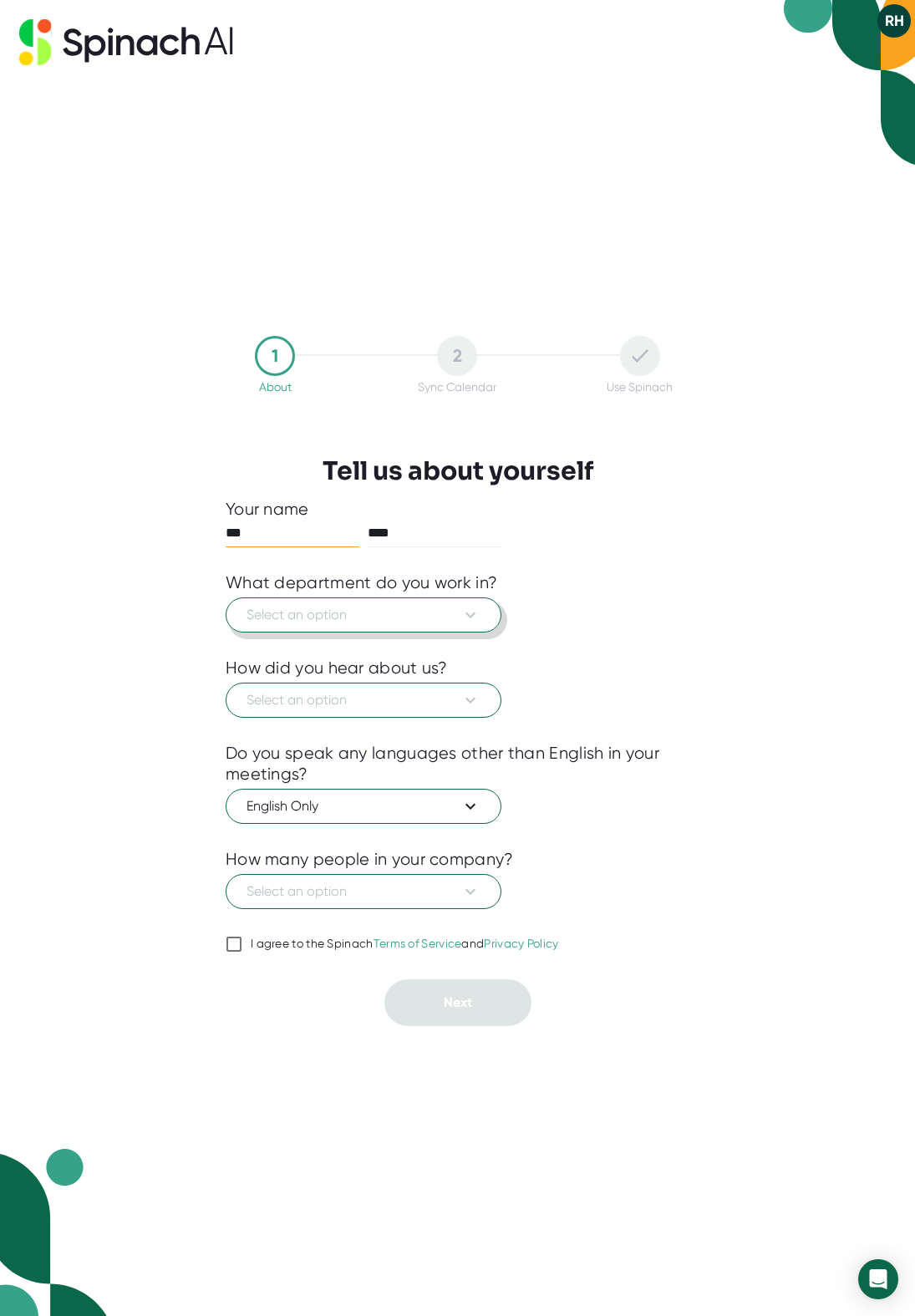
click at [471, 609] on icon at bounding box center [471, 614] width 20 height 20
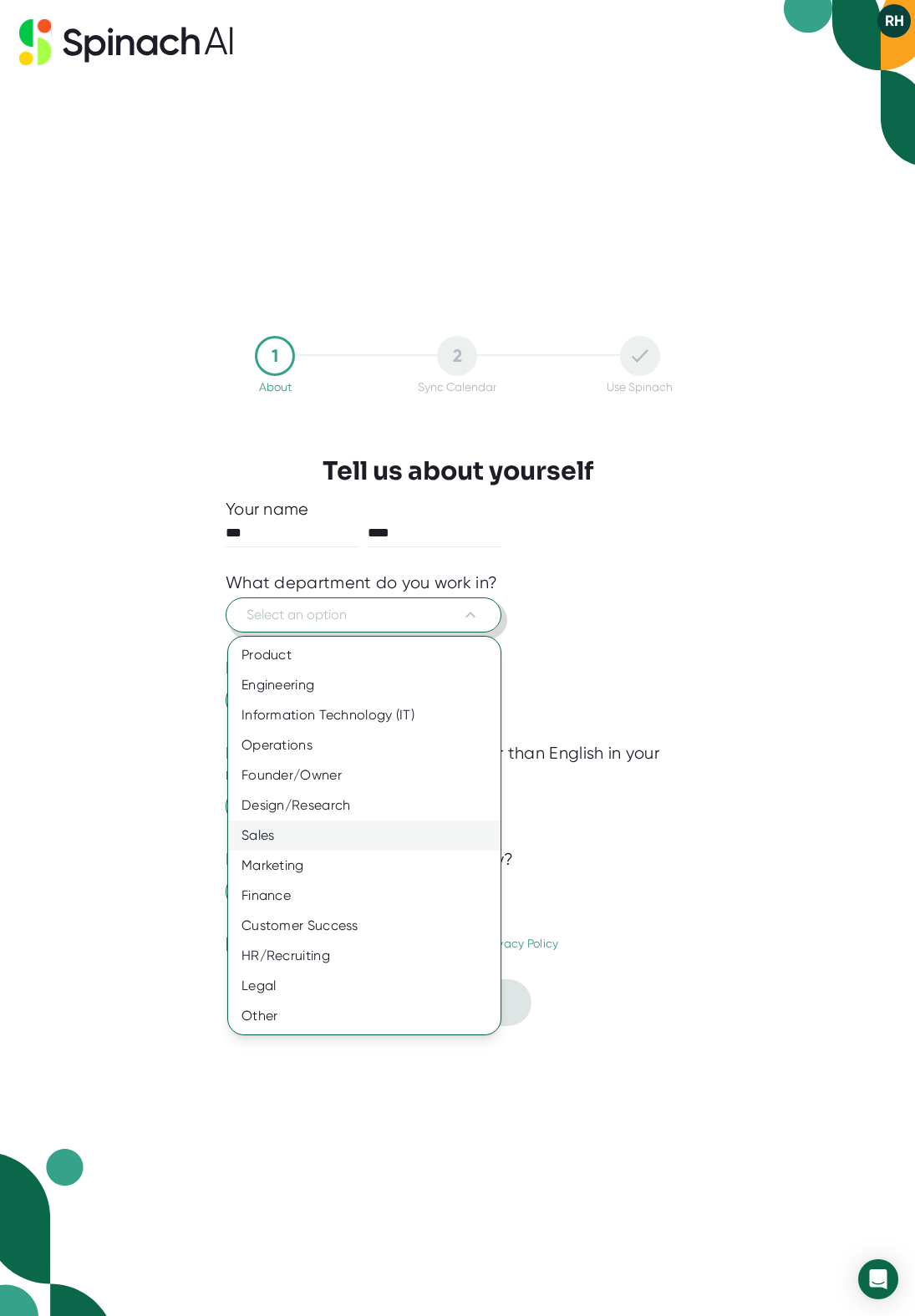
click at [269, 833] on div "Sales" at bounding box center [364, 835] width 273 height 30
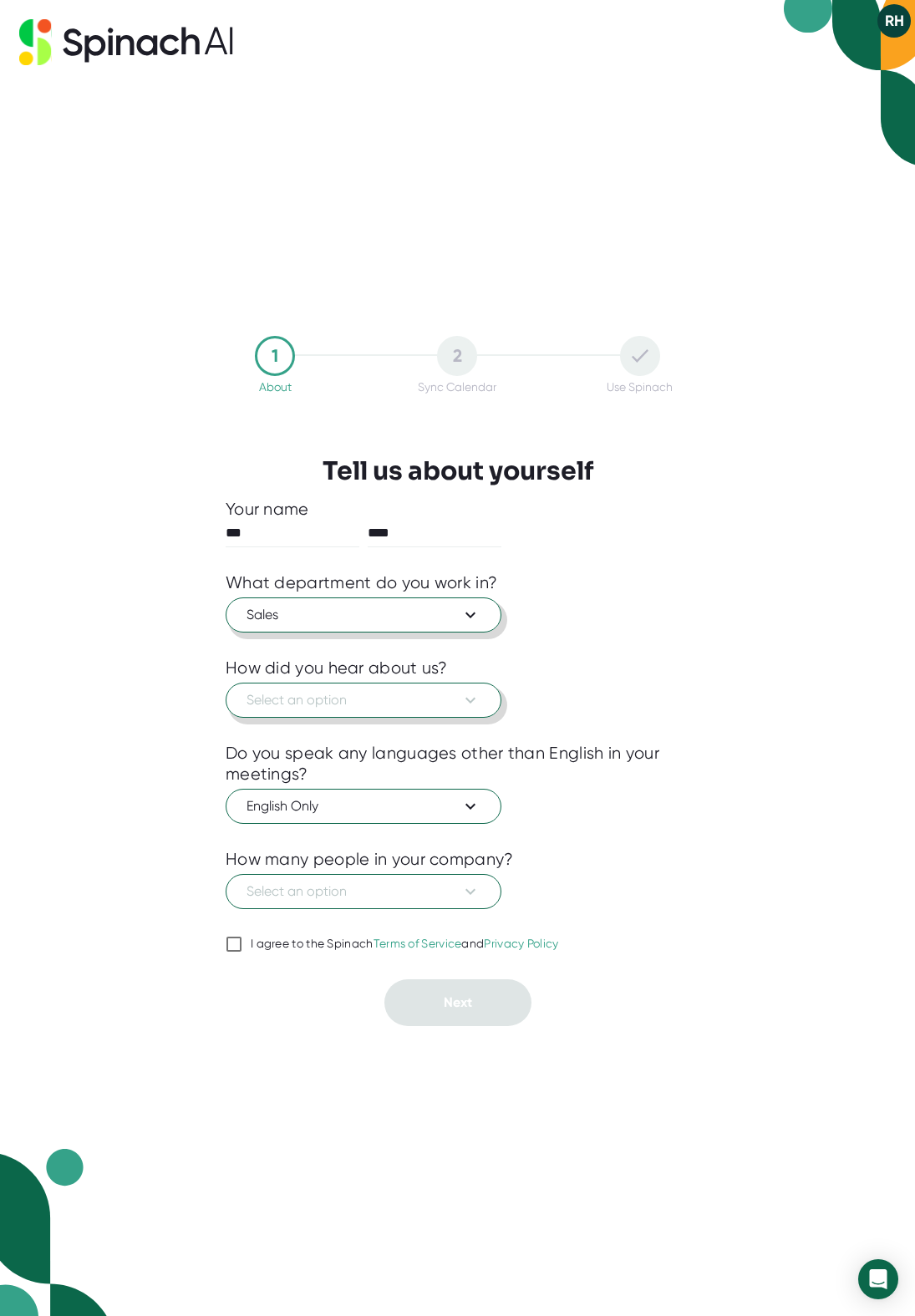
click at [472, 699] on icon at bounding box center [471, 701] width 10 height 6
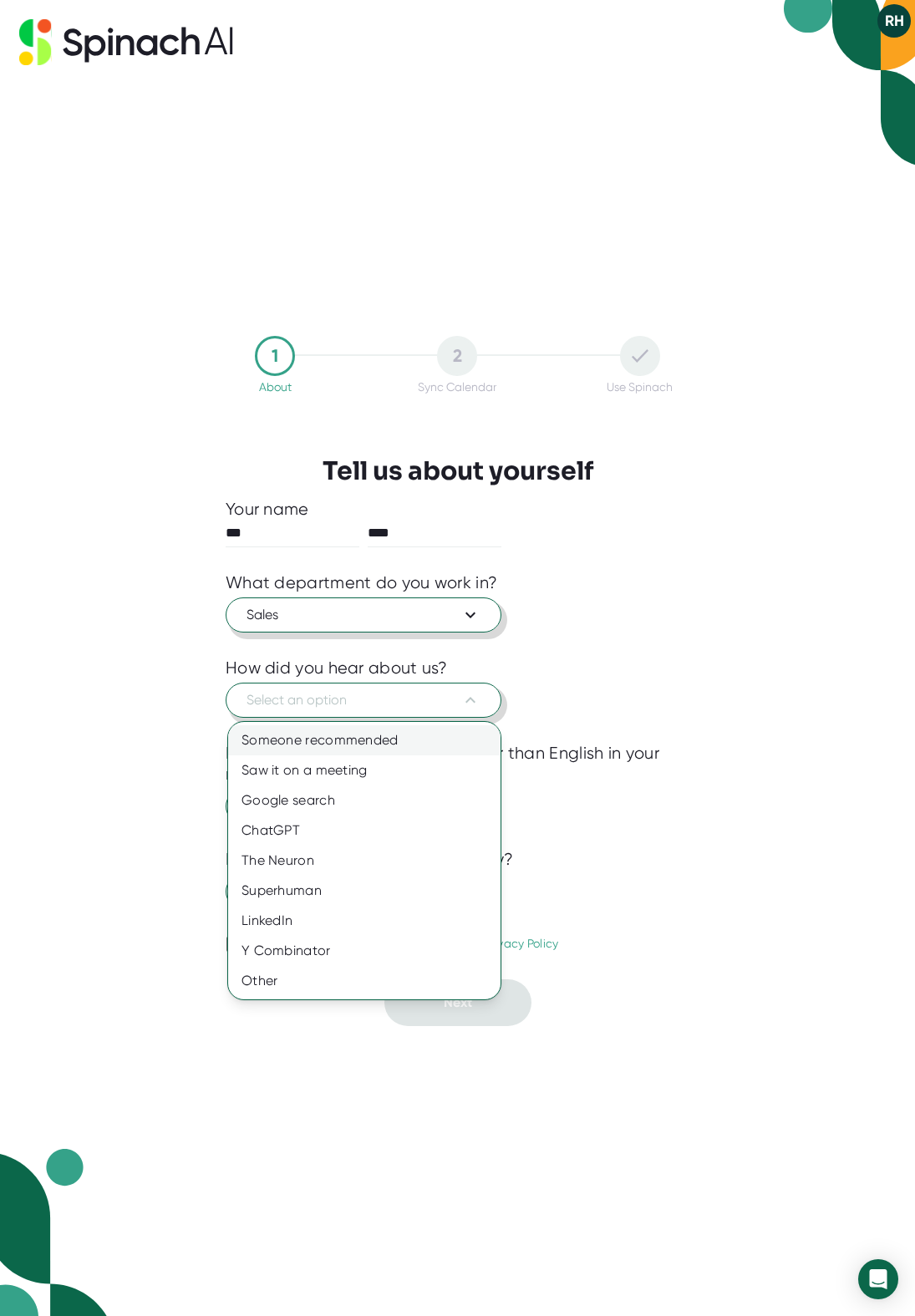
click at [385, 745] on div "Someone recommended" at bounding box center [364, 740] width 273 height 30
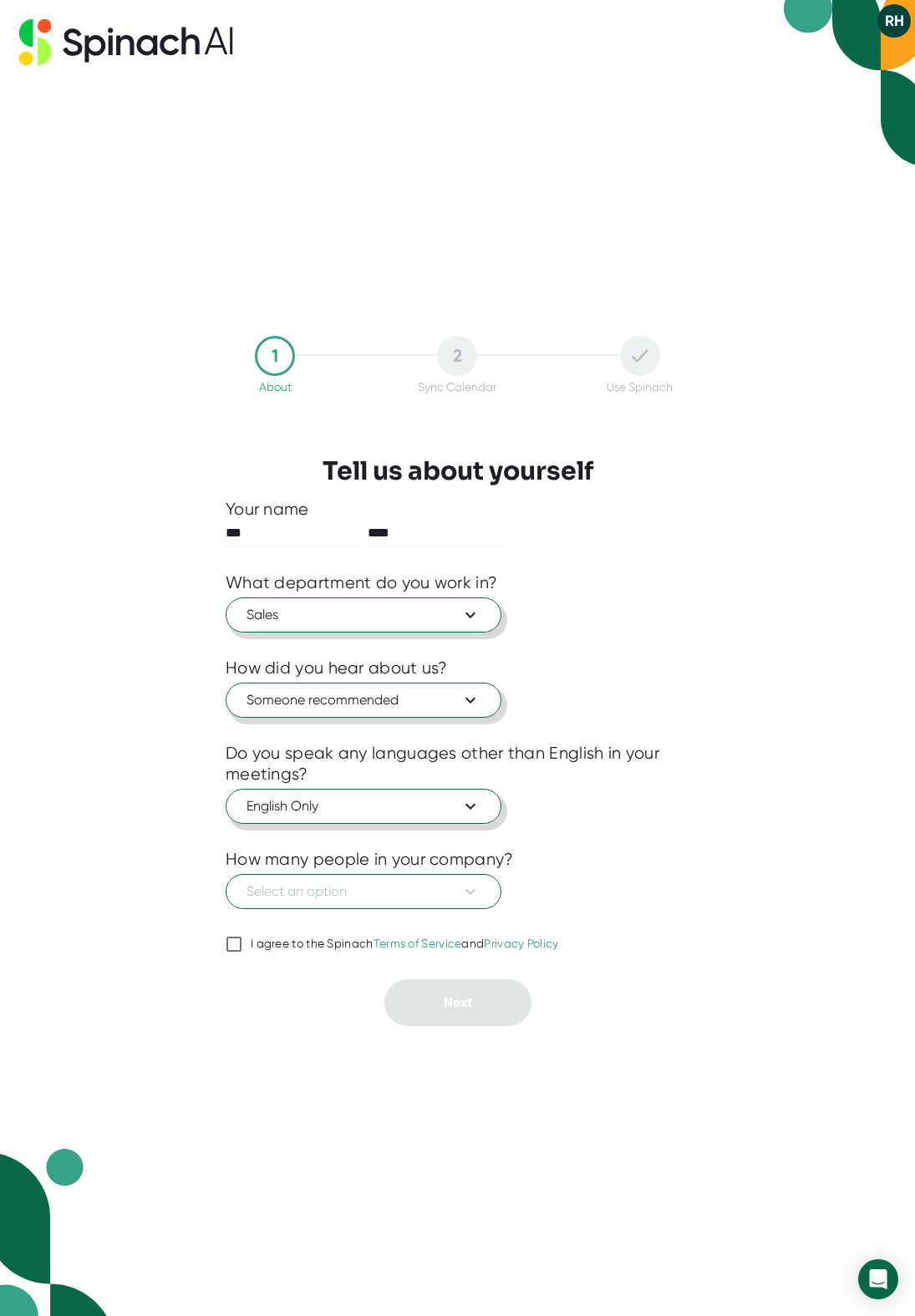
click at [481, 811] on button "English Only" at bounding box center [364, 806] width 276 height 35
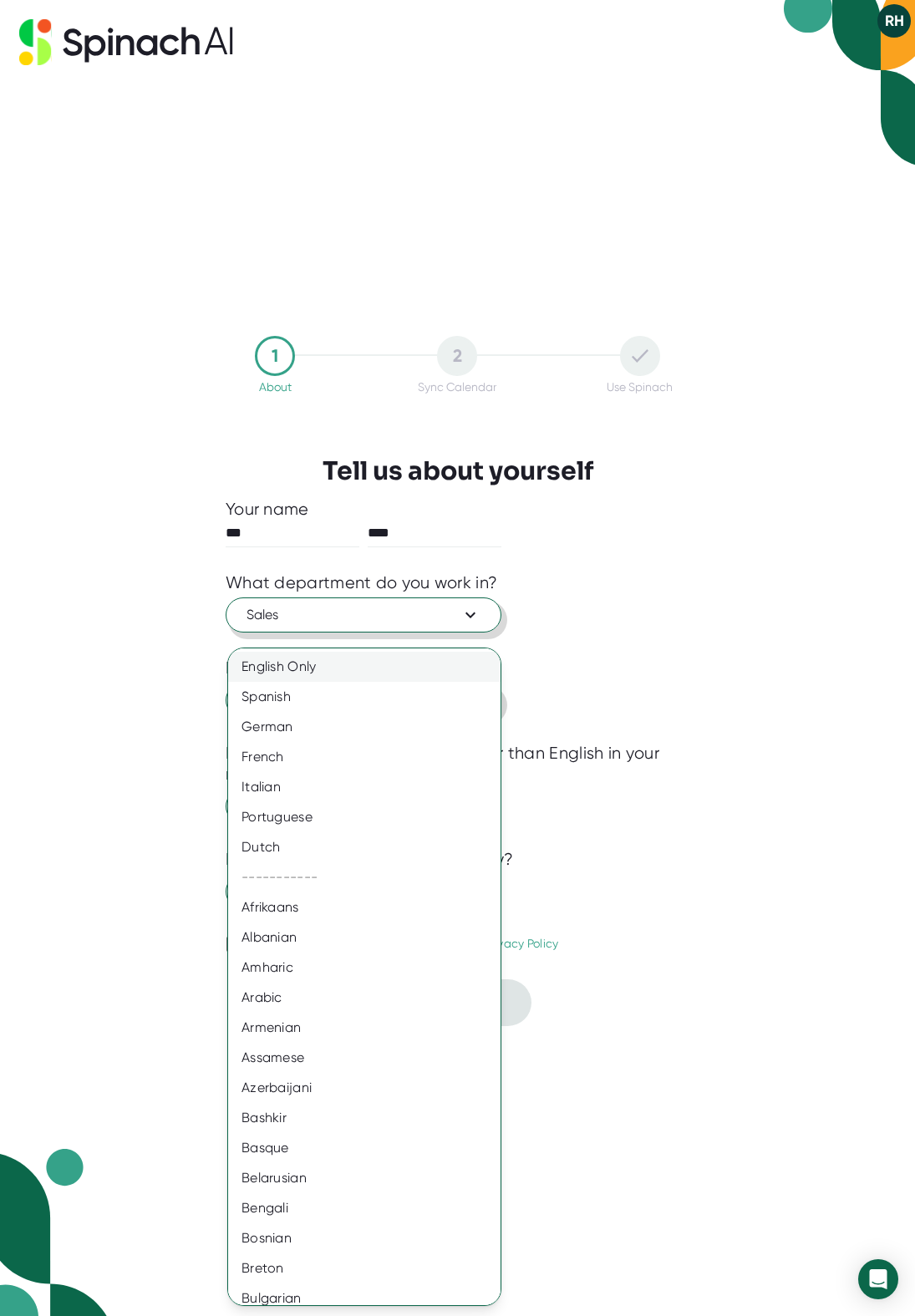
click at [284, 657] on div "English Only" at bounding box center [364, 667] width 273 height 30
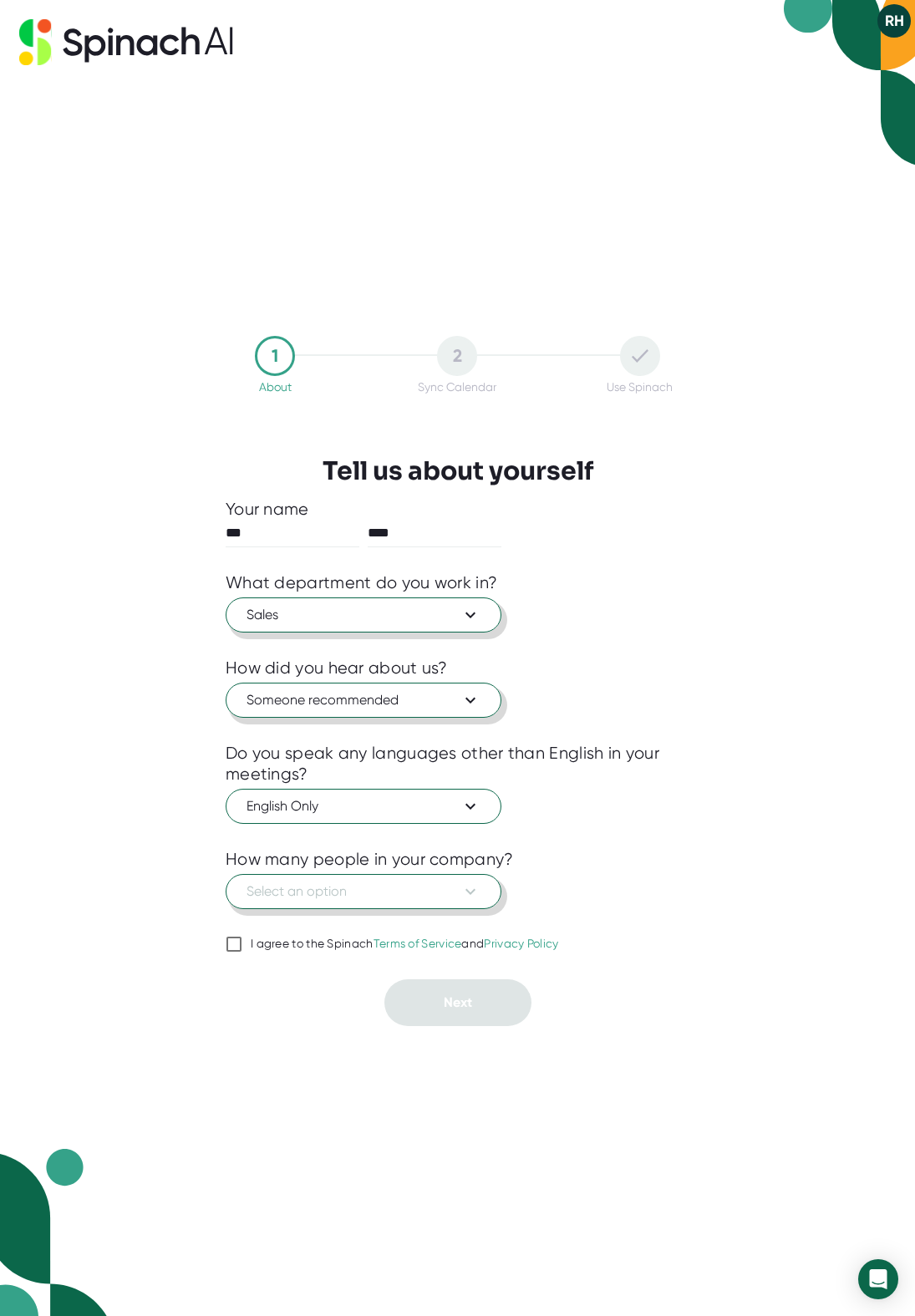
click at [466, 887] on icon at bounding box center [471, 891] width 20 height 20
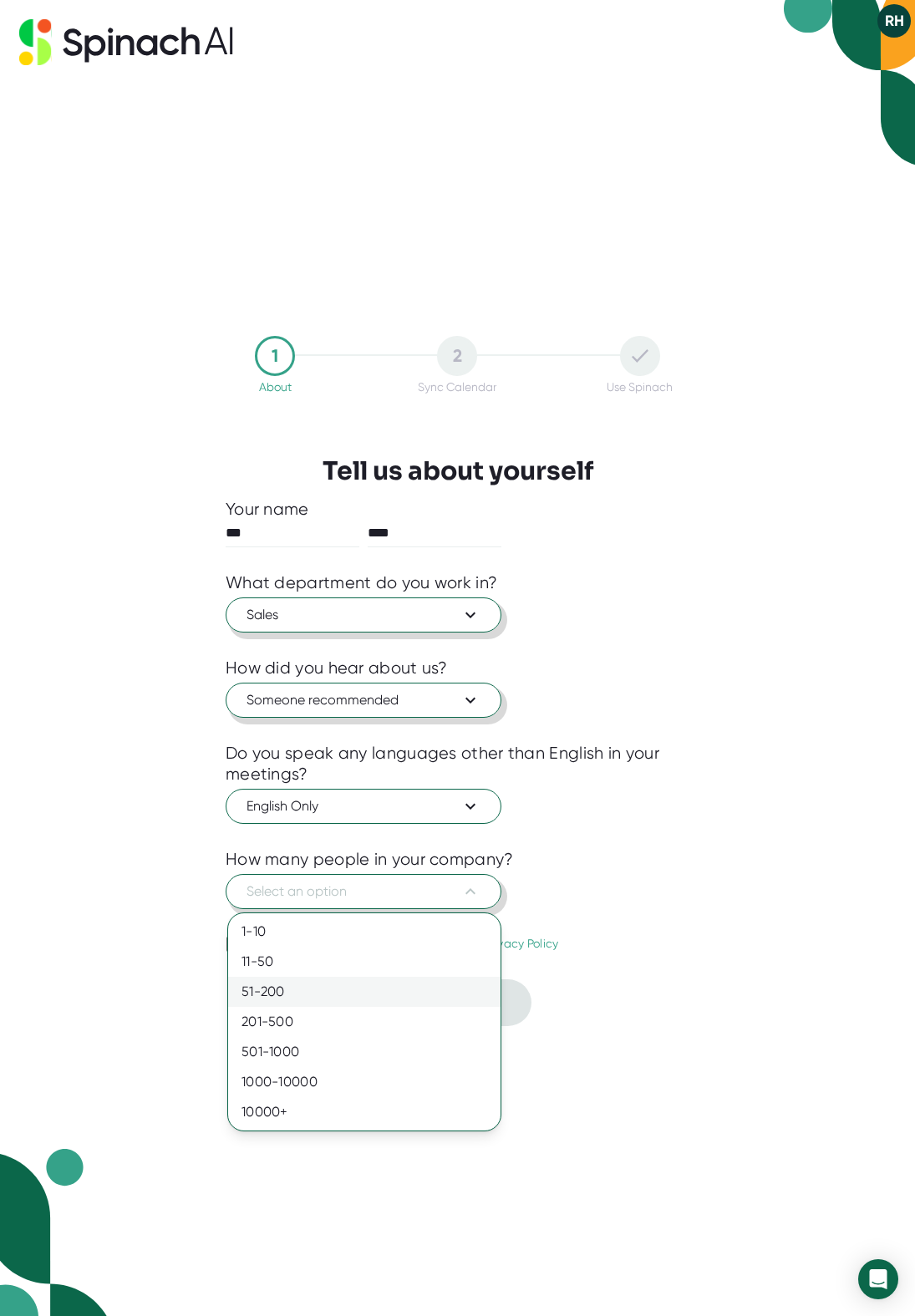
click at [261, 984] on div "51-200" at bounding box center [364, 992] width 273 height 30
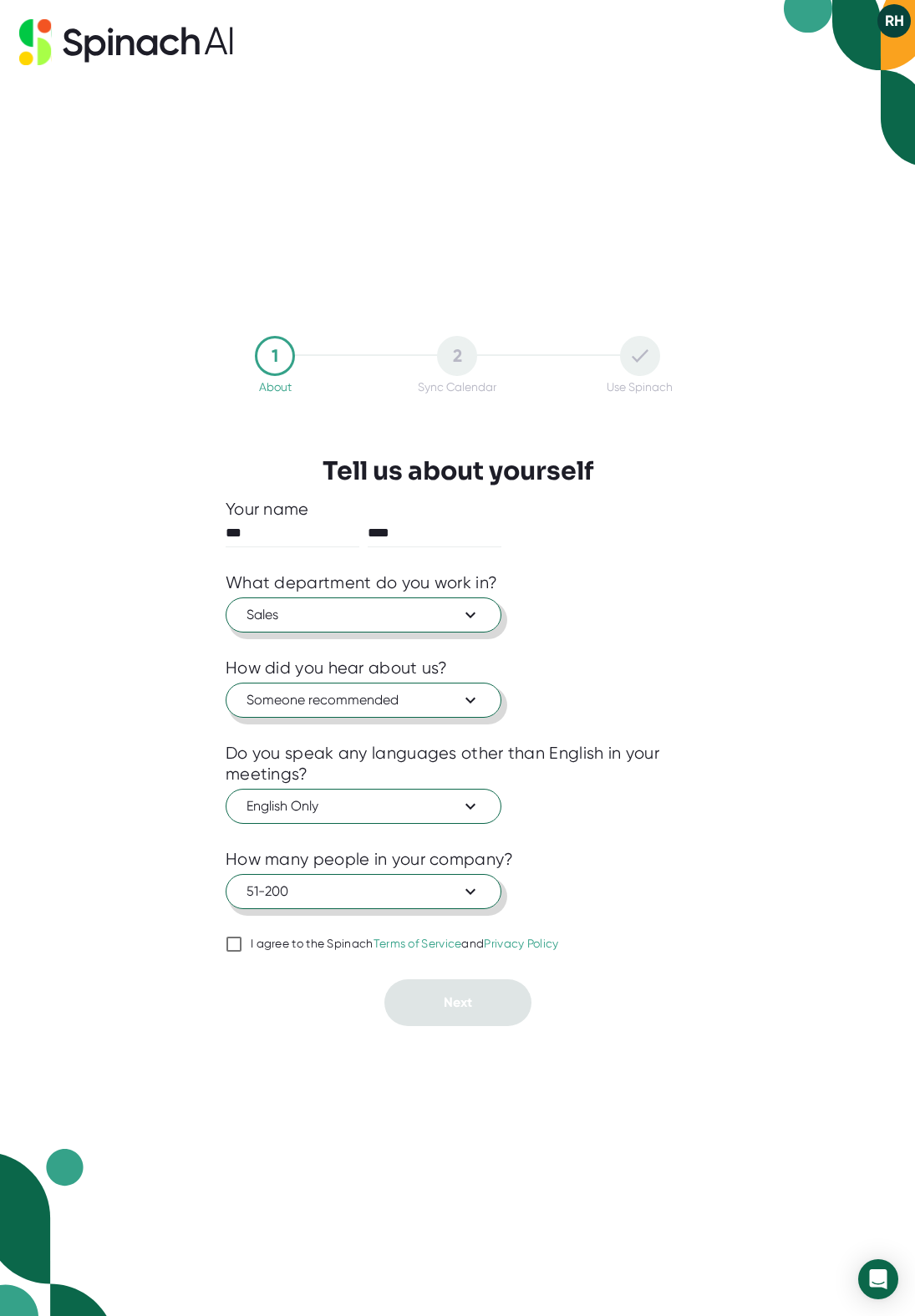
click at [233, 940] on input "I agree to the Spinach Terms of Service and Privacy Policy" at bounding box center [234, 944] width 17 height 20
checkbox input "true"
click at [455, 1006] on span "Next" at bounding box center [458, 1002] width 29 height 16
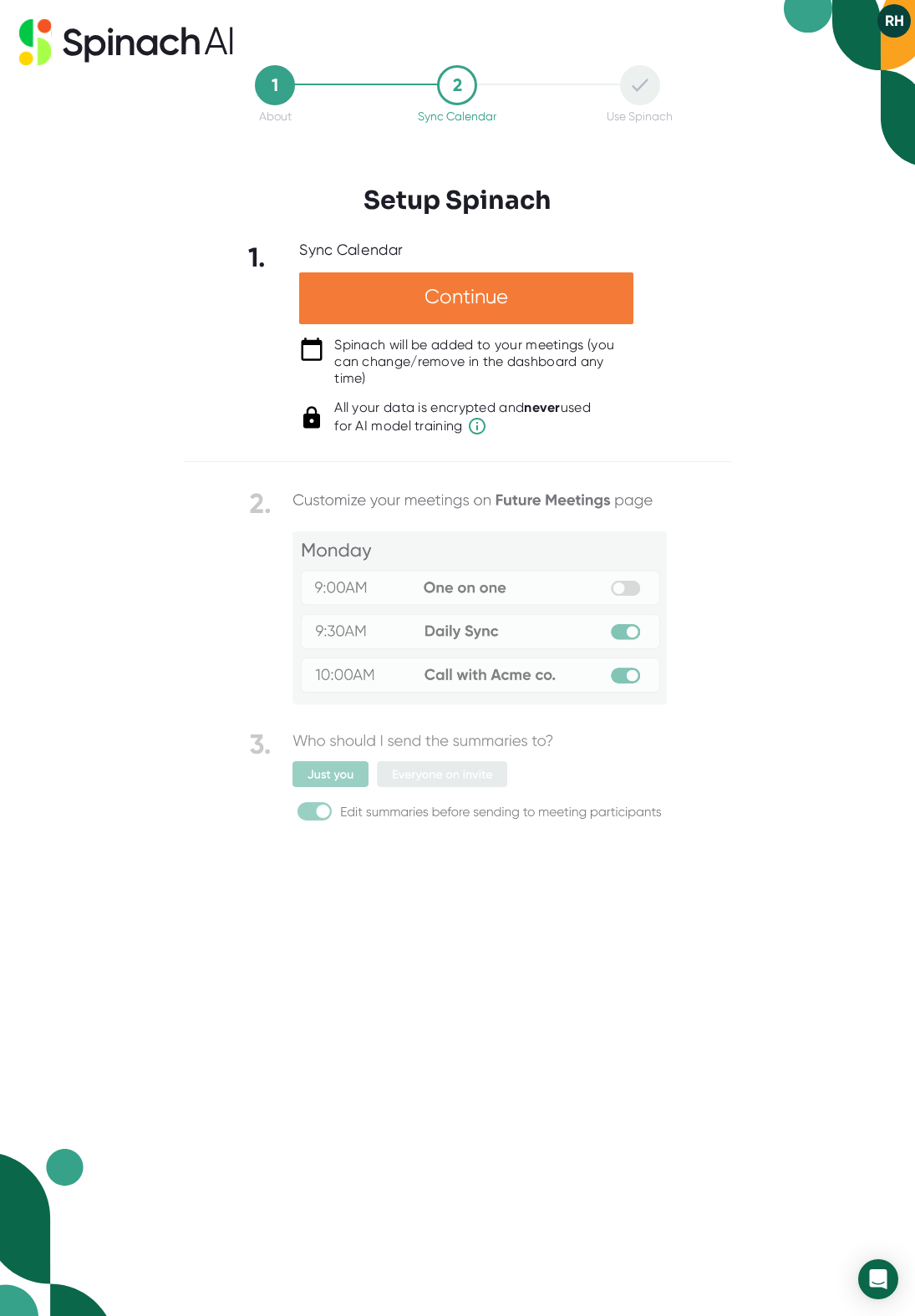
click at [467, 290] on div "Continue" at bounding box center [466, 298] width 334 height 52
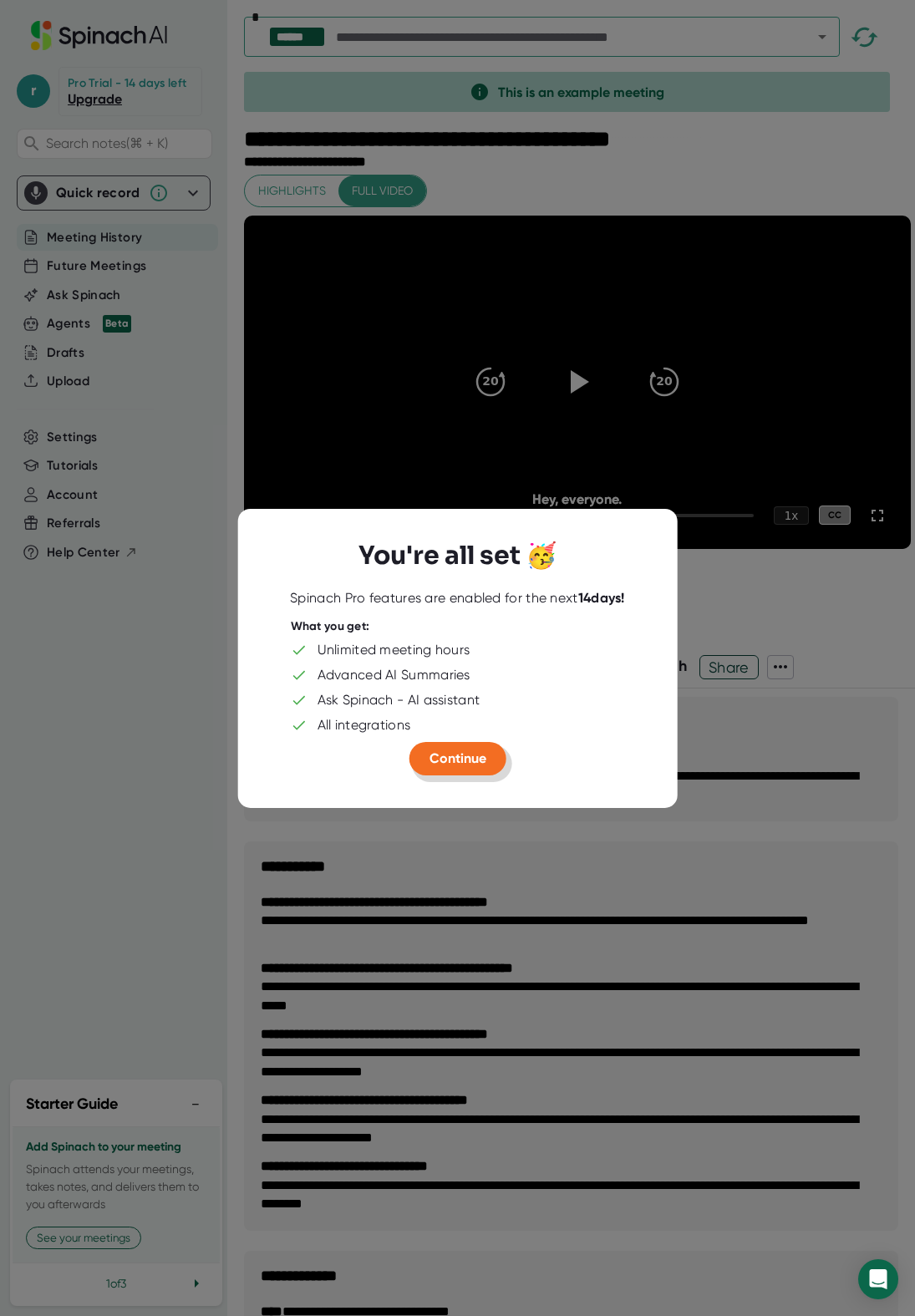
click at [459, 751] on span "Continue" at bounding box center [457, 758] width 57 height 16
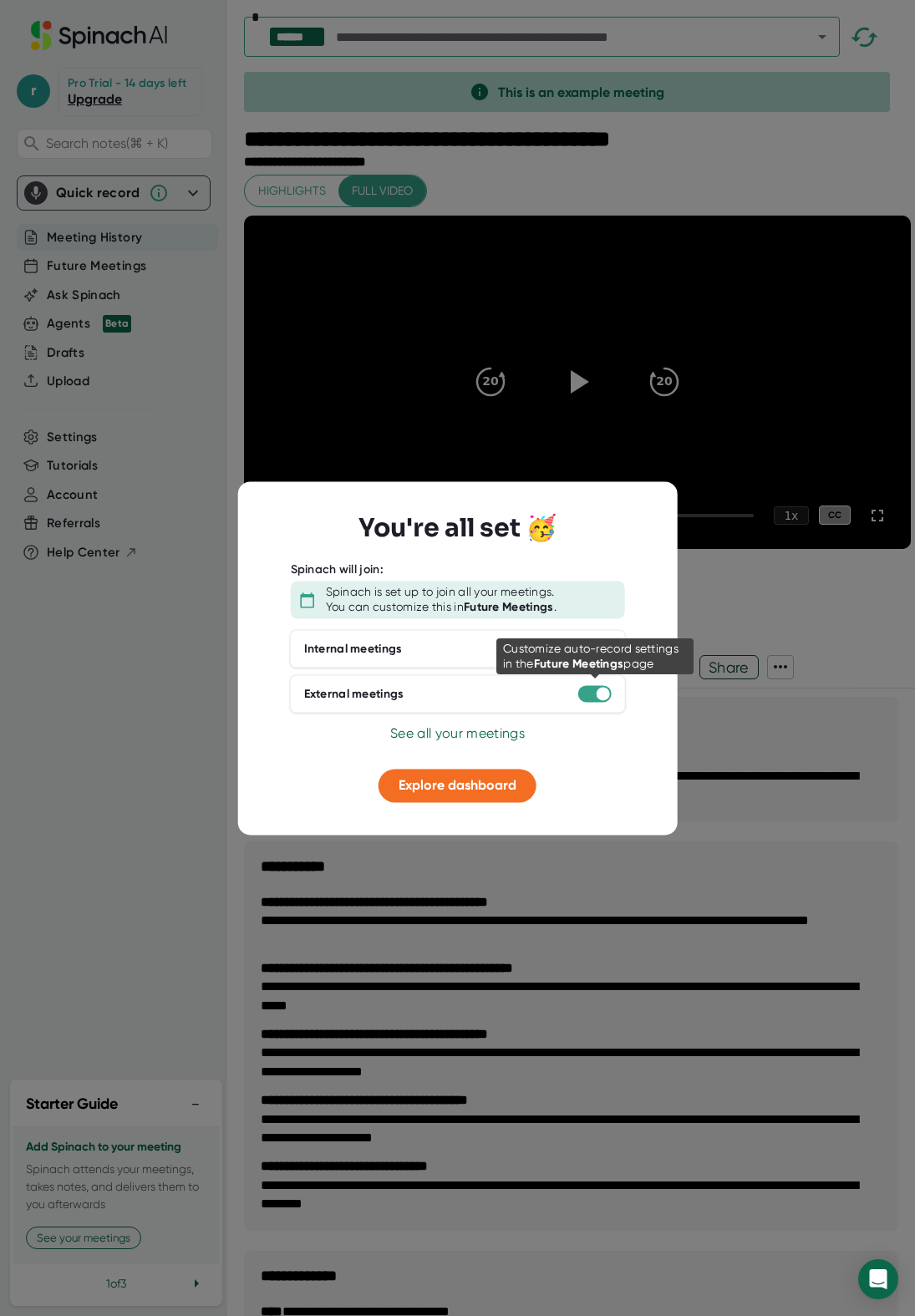
click at [586, 699] on div at bounding box center [595, 694] width 34 height 17
click at [586, 695] on div at bounding box center [595, 694] width 34 height 17
click at [446, 785] on span "Explore dashboard" at bounding box center [457, 786] width 118 height 16
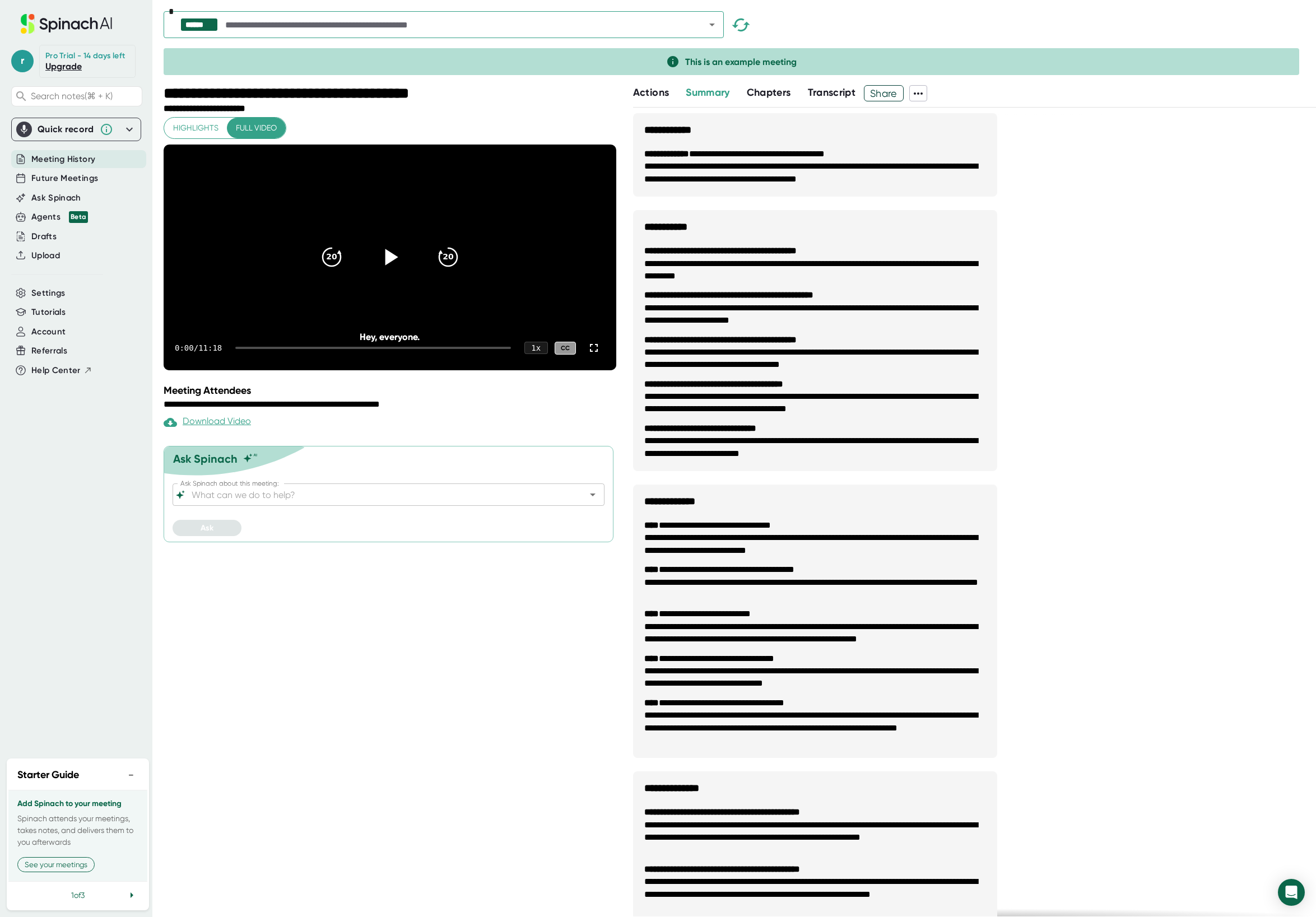
click at [391, 266] on icon at bounding box center [391, 257] width 13 height 16
click at [597, 355] on icon at bounding box center [594, 348] width 13 height 13
click at [84, 175] on span "Future Meetings" at bounding box center [64, 178] width 66 height 13
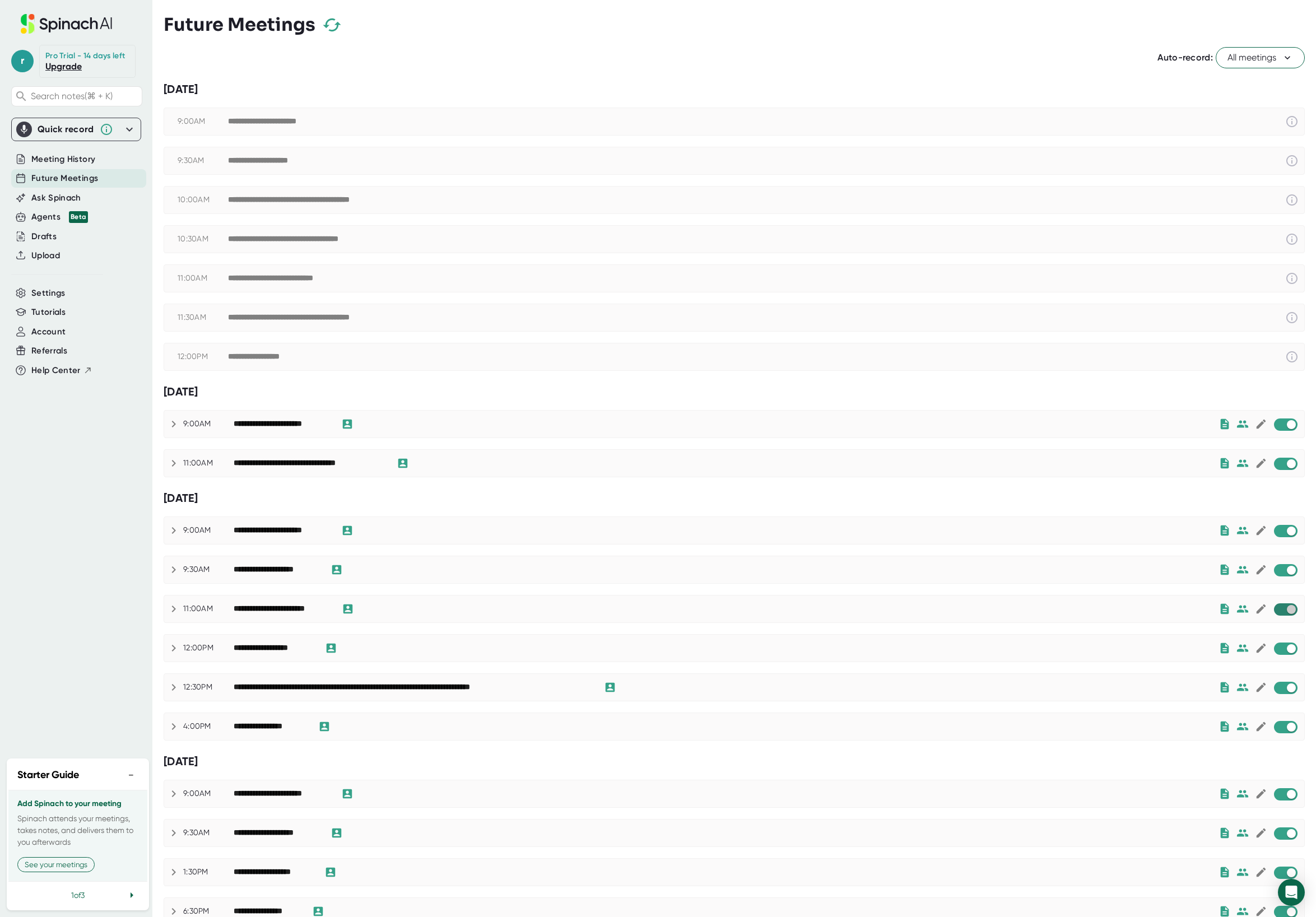
click at [613, 611] on input "checkbox" at bounding box center [1291, 609] width 32 height 10
checkbox input "true"
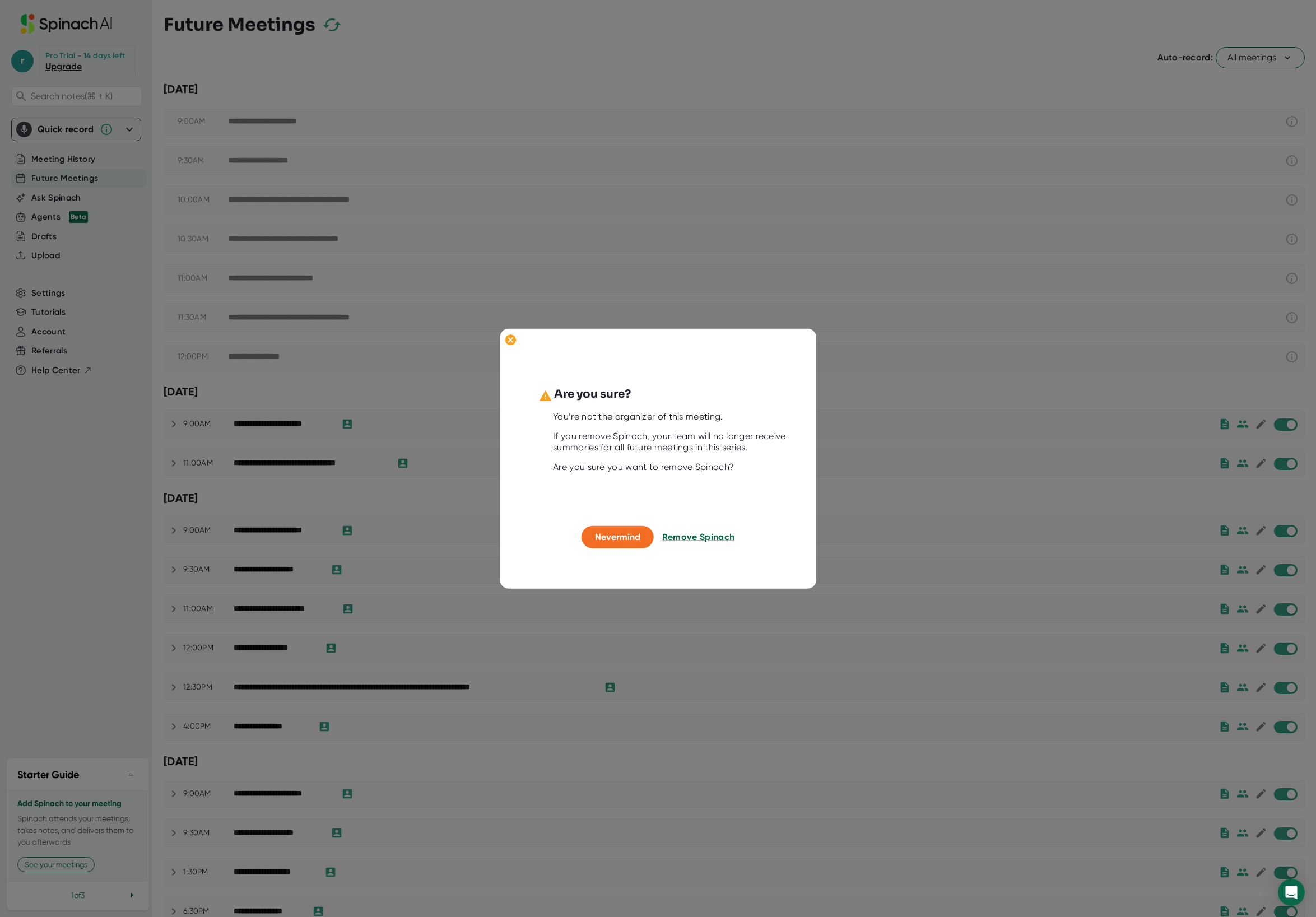
click at [613, 536] on span "Remove Spinach" at bounding box center [699, 537] width 73 height 11
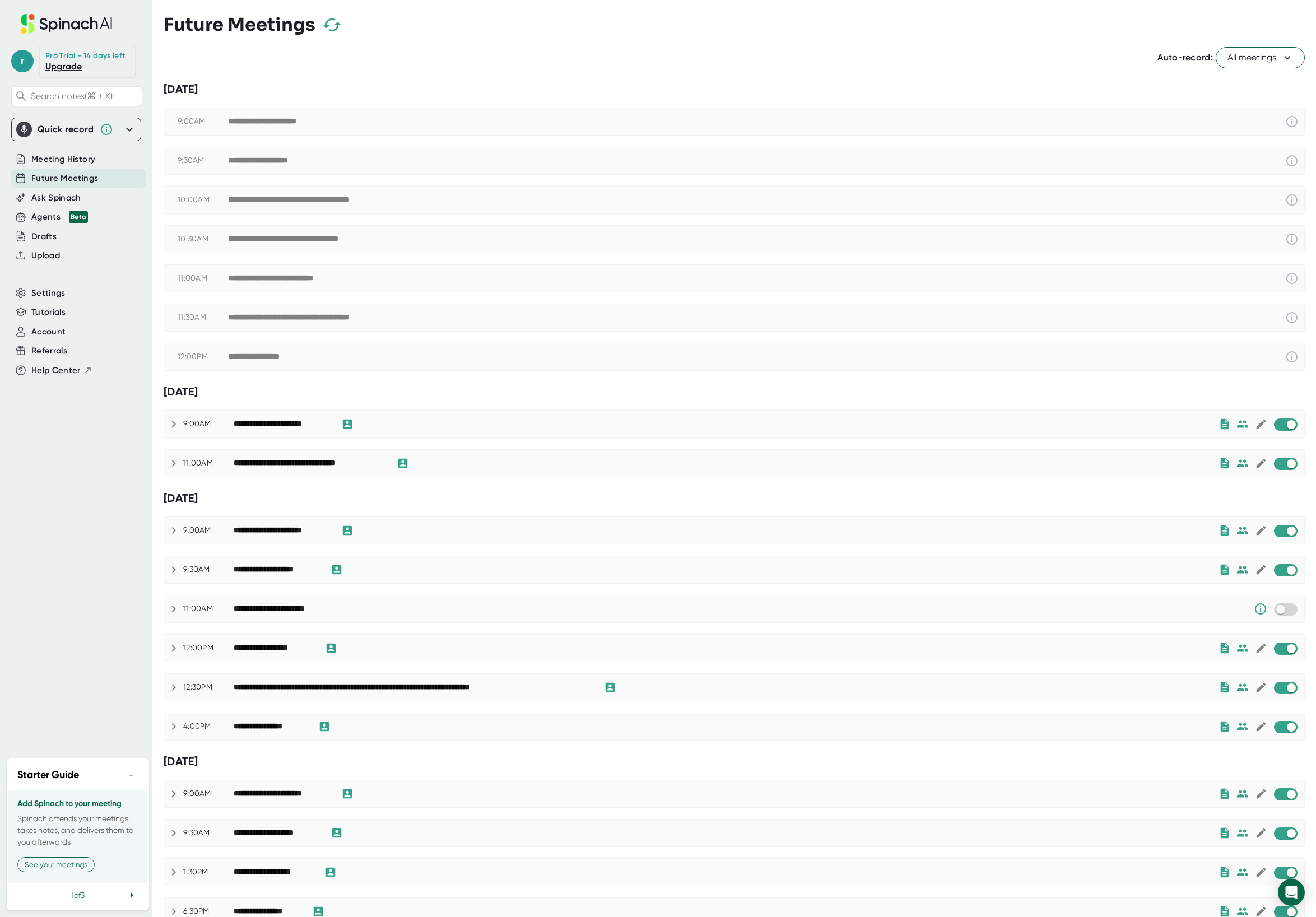
scroll to position [1, 0]
click at [613, 649] on input "checkbox" at bounding box center [1291, 648] width 32 height 10
checkbox input "true"
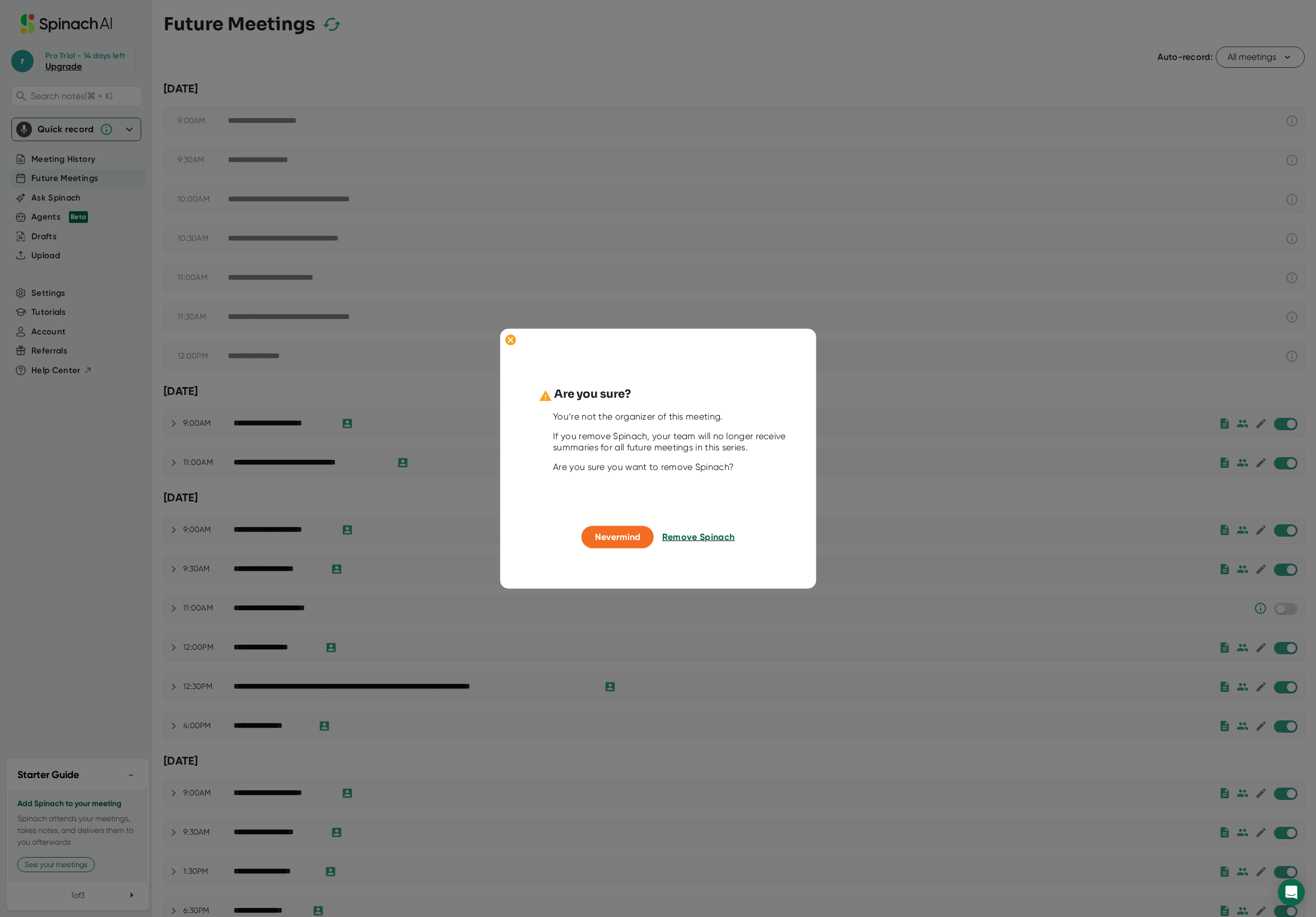
click at [613, 538] on span "Remove Spinach" at bounding box center [699, 537] width 73 height 11
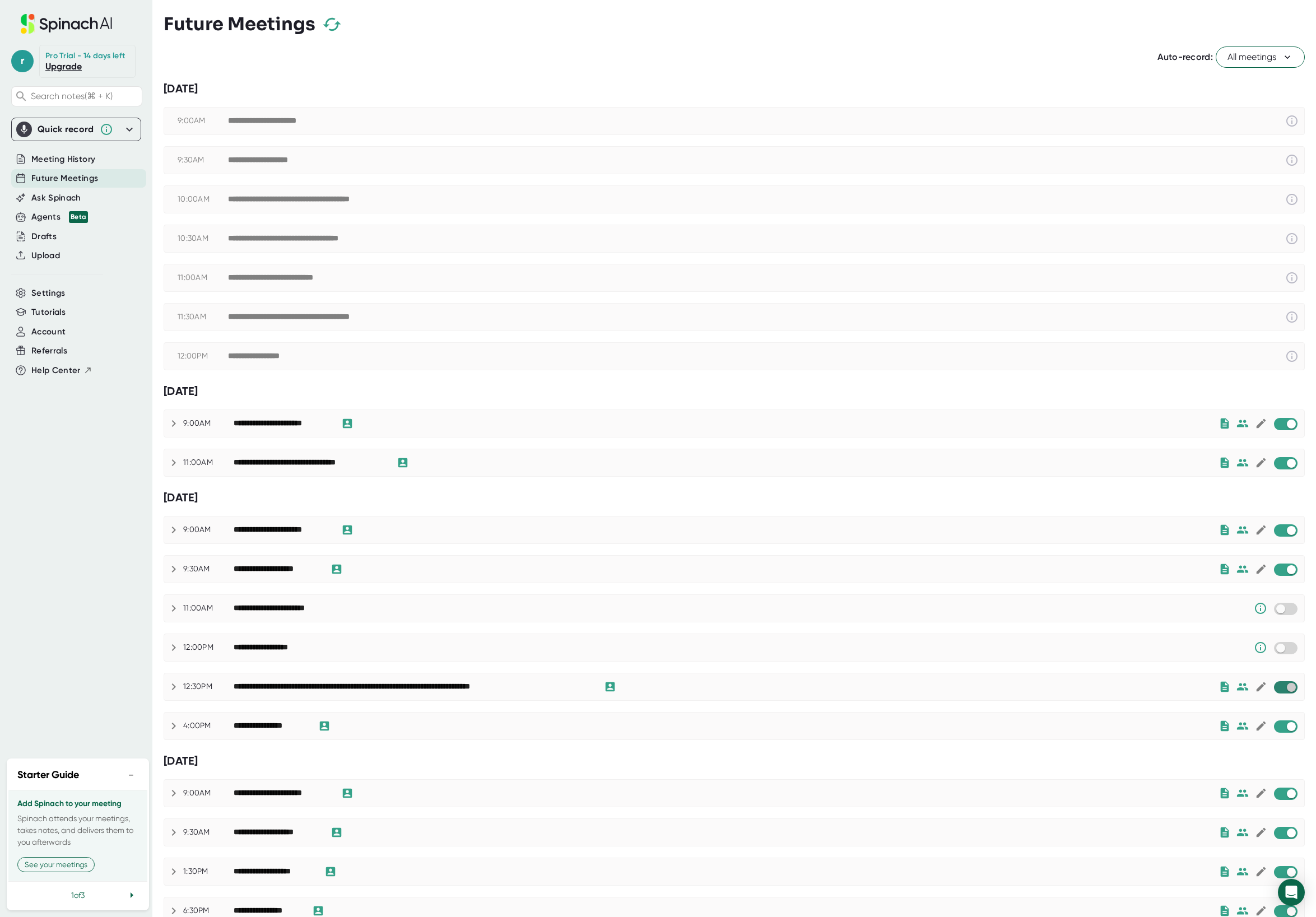
click at [613, 688] on input "checkbox" at bounding box center [1291, 687] width 32 height 10
checkbox input "true"
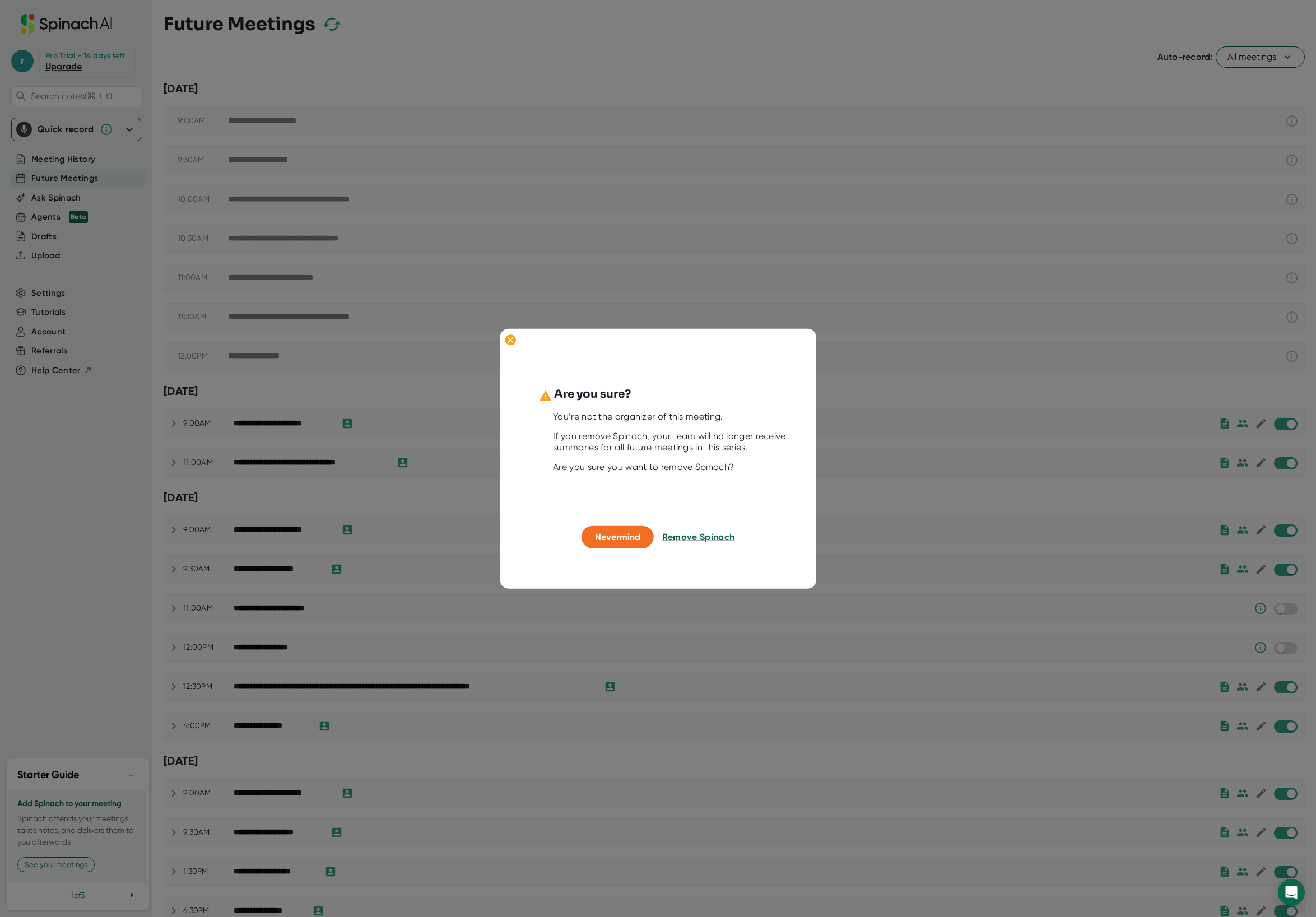
click at [613, 537] on span "Remove Spinach" at bounding box center [699, 537] width 73 height 11
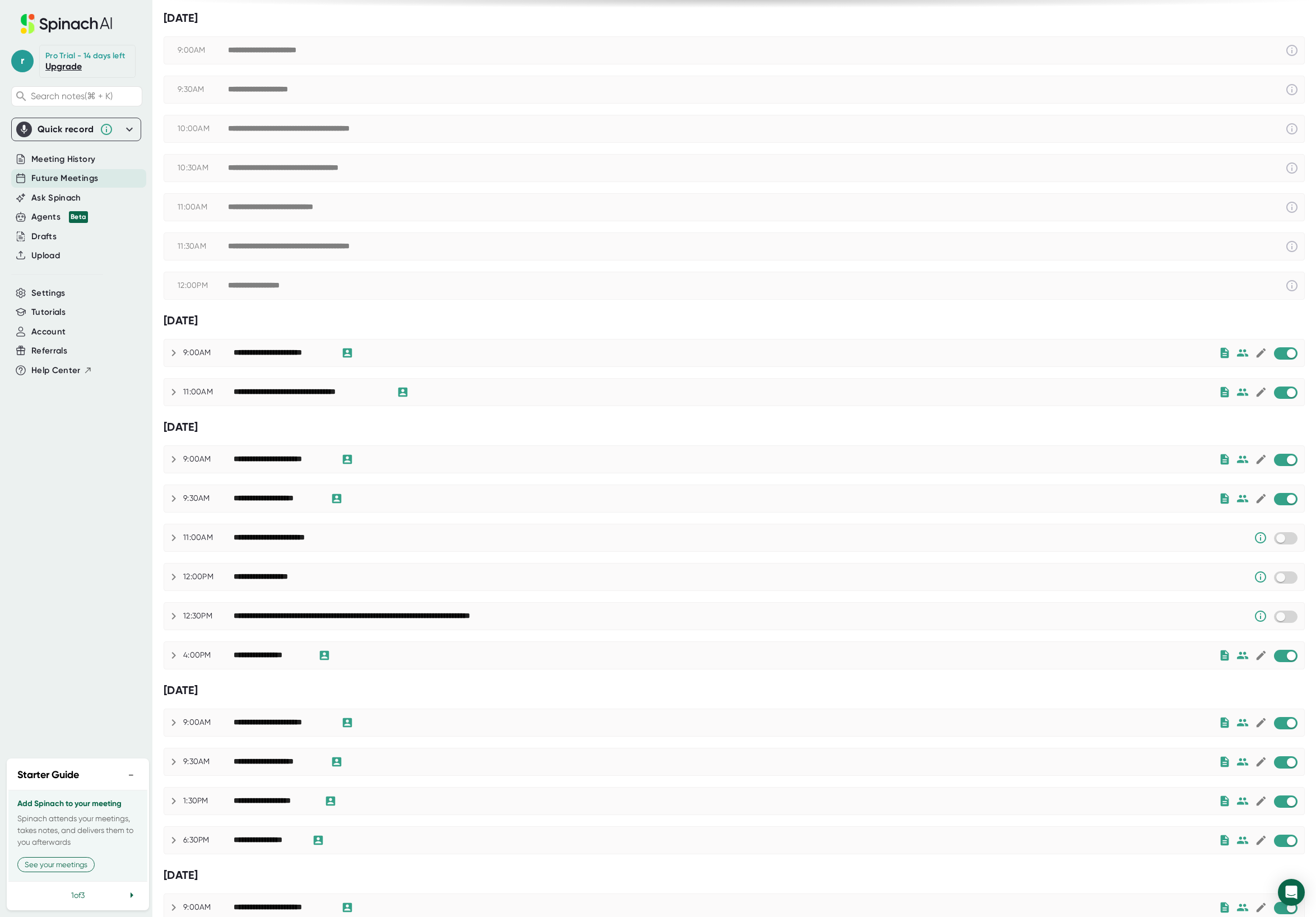
scroll to position [118, 0]
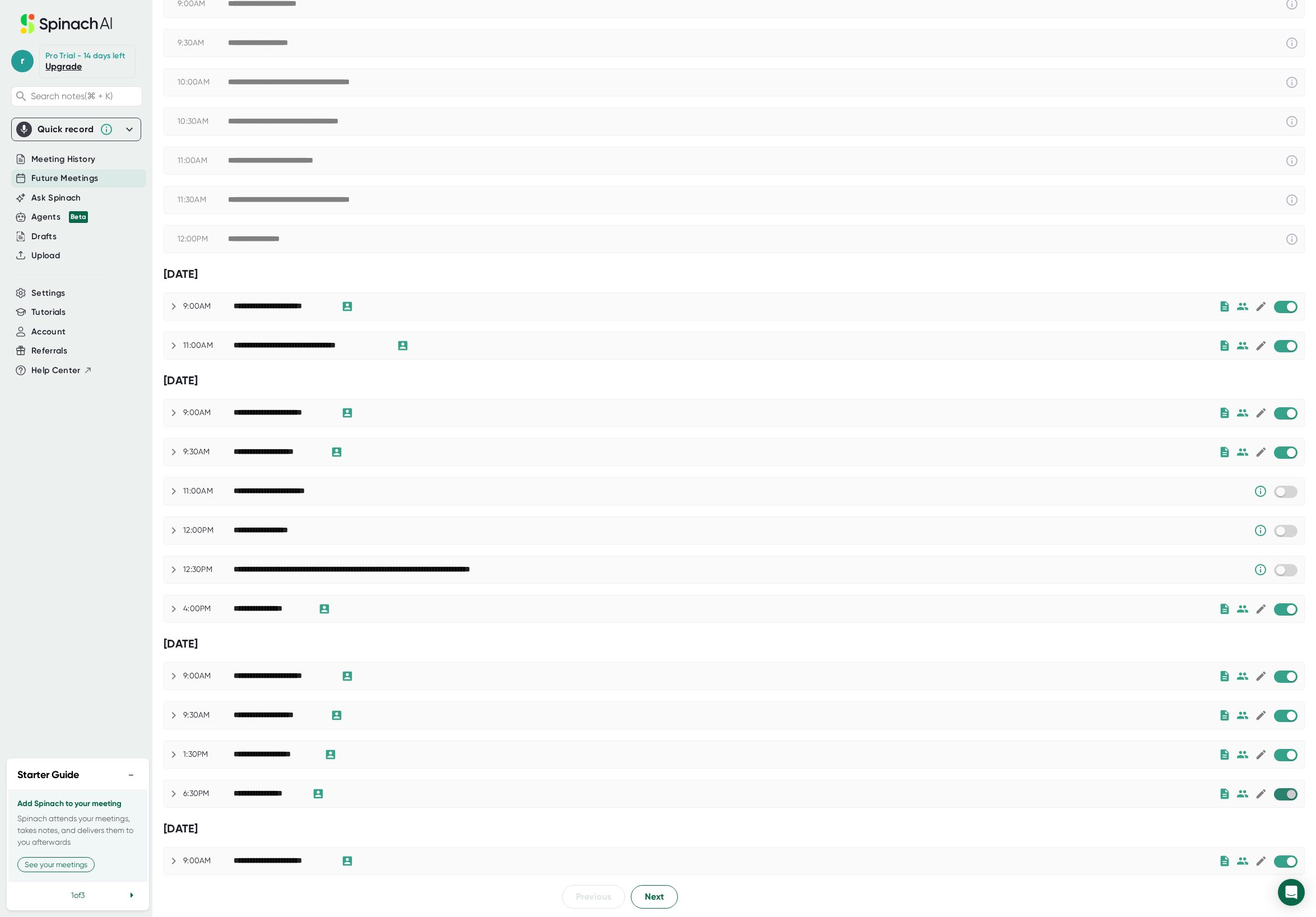
click at [613, 796] on input "checkbox" at bounding box center [1291, 794] width 32 height 10
checkbox input "true"
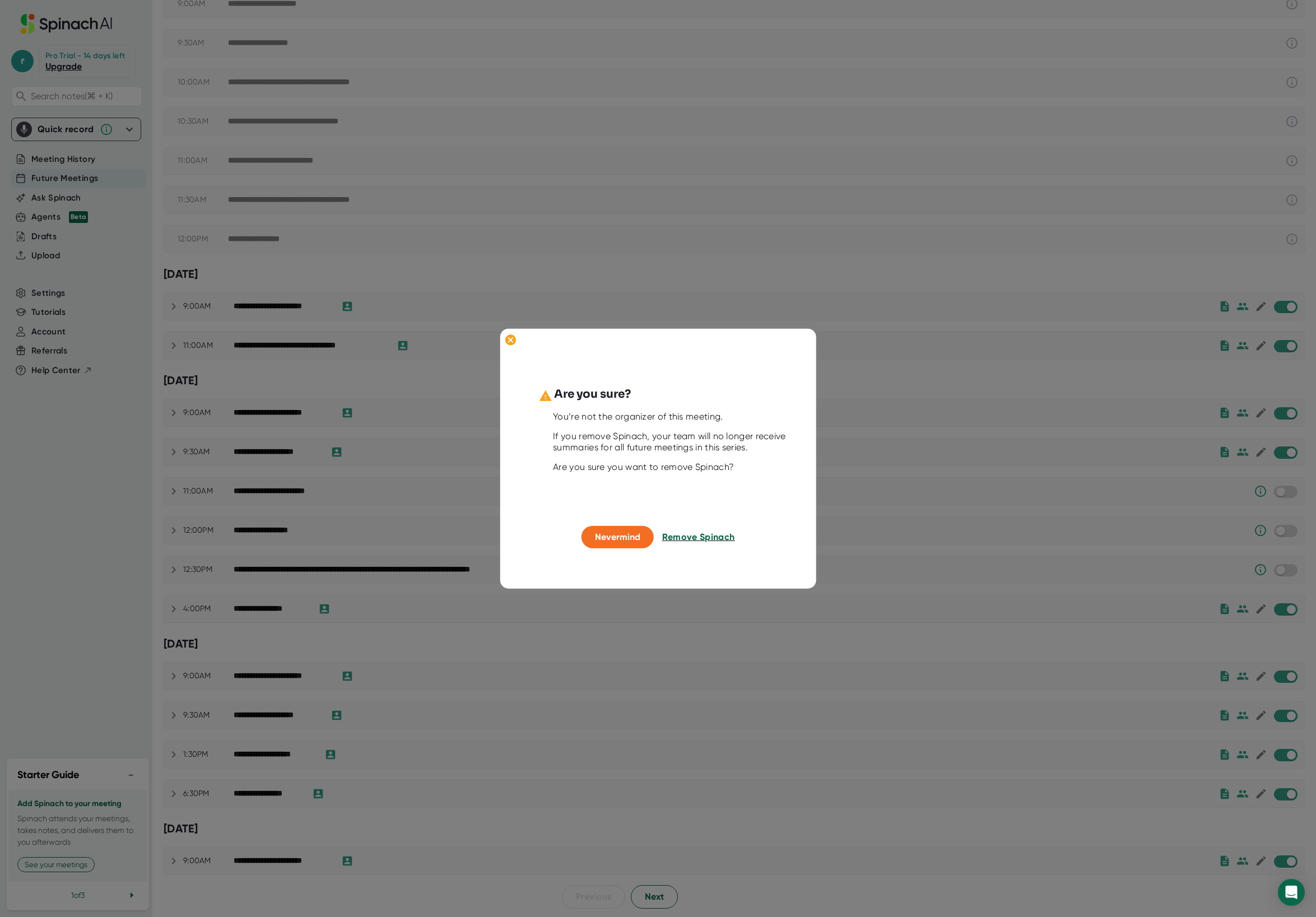
click at [613, 539] on span "Remove Spinach" at bounding box center [699, 537] width 73 height 11
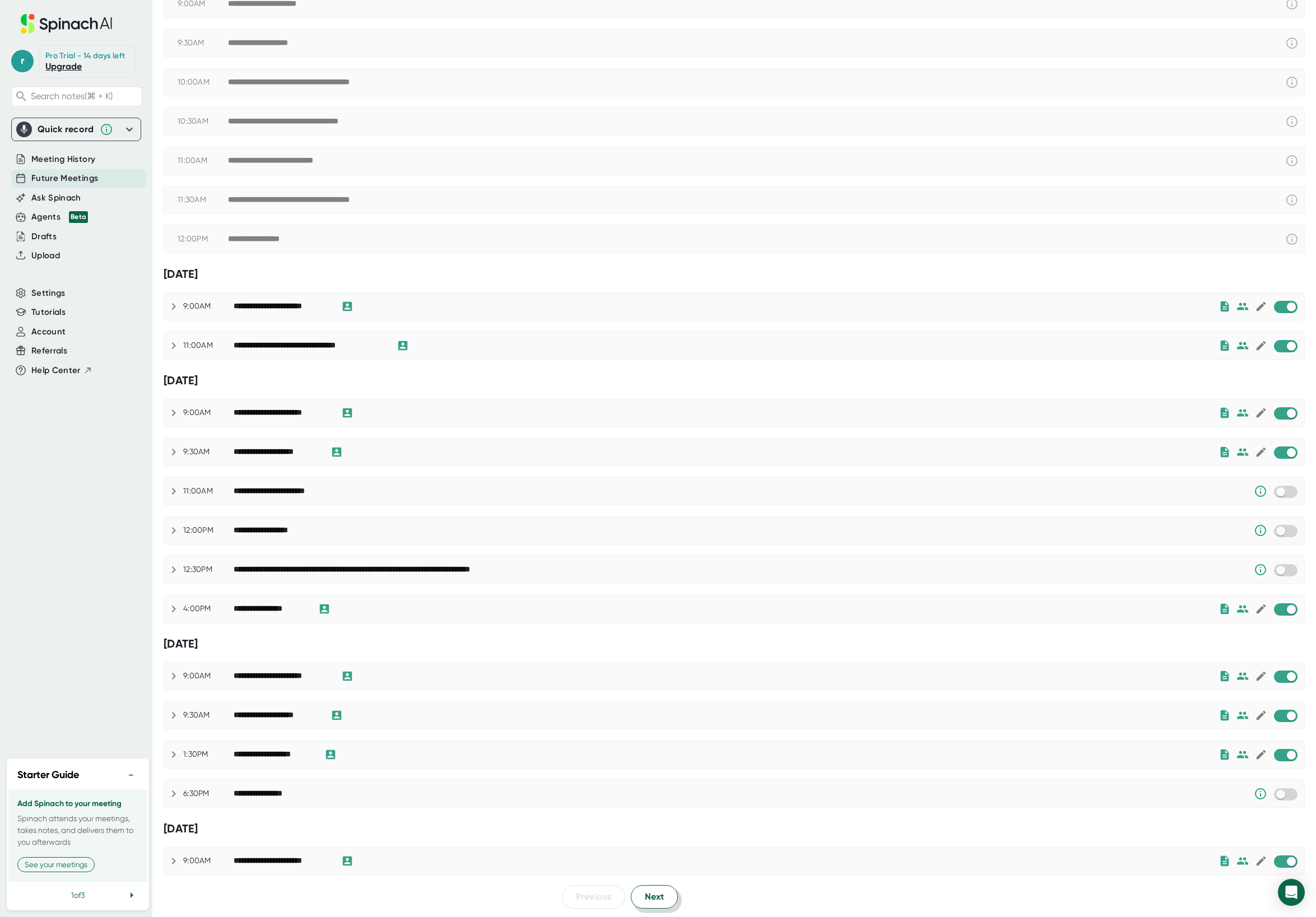
click at [613, 882] on span "Next" at bounding box center [654, 897] width 19 height 13
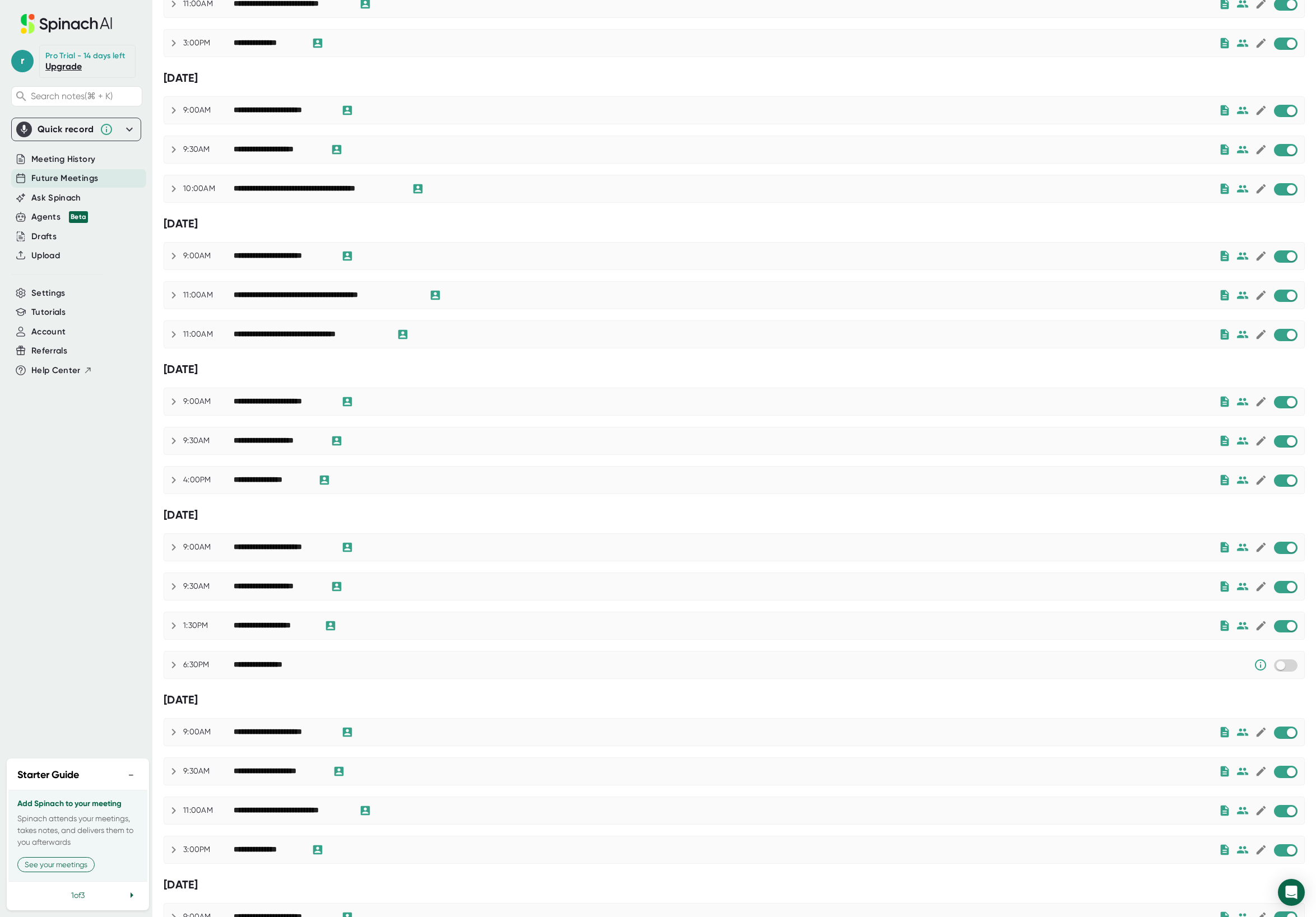
scroll to position [0, 0]
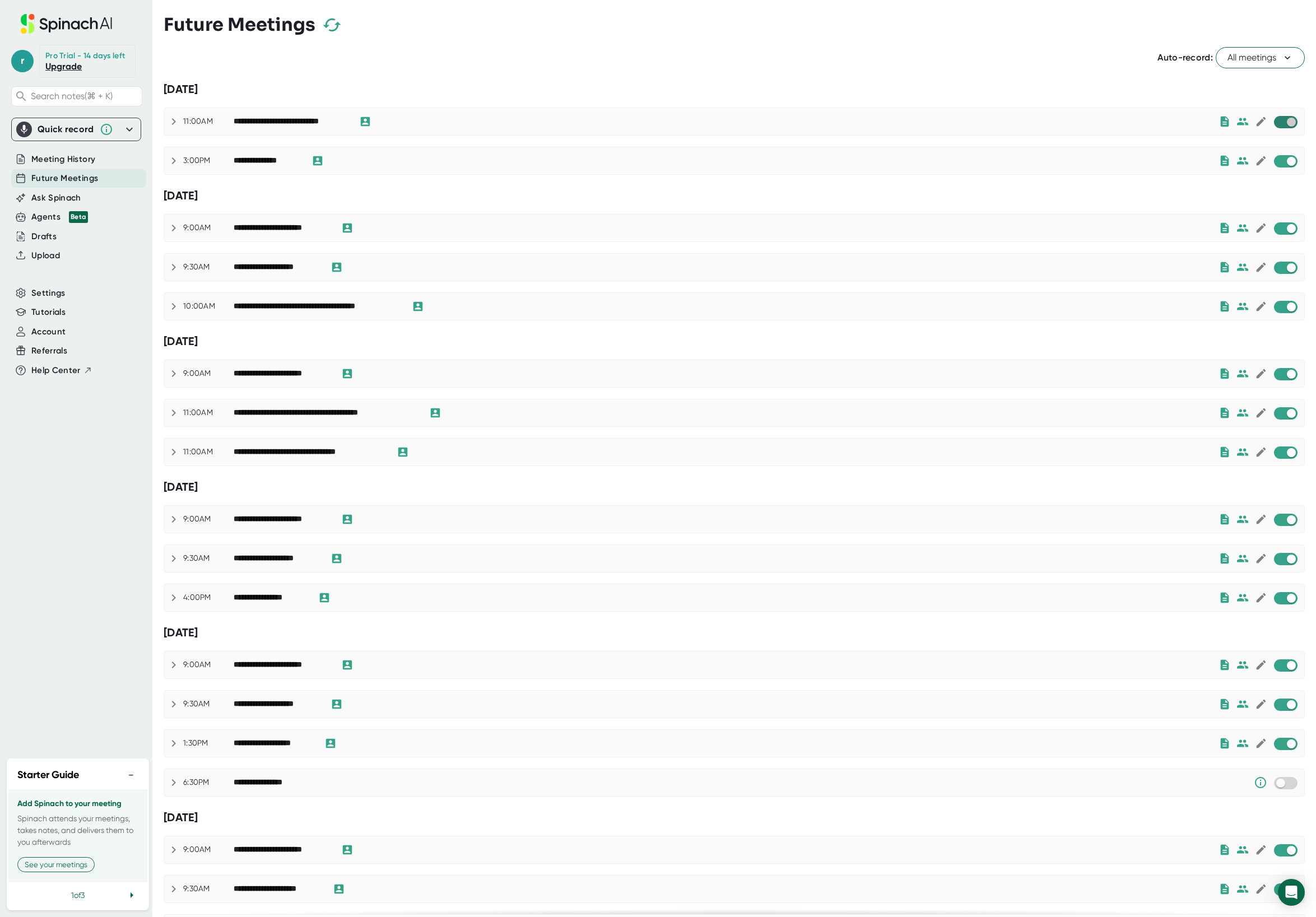
click at [613, 123] on input "checkbox" at bounding box center [1291, 122] width 32 height 10
checkbox input "true"
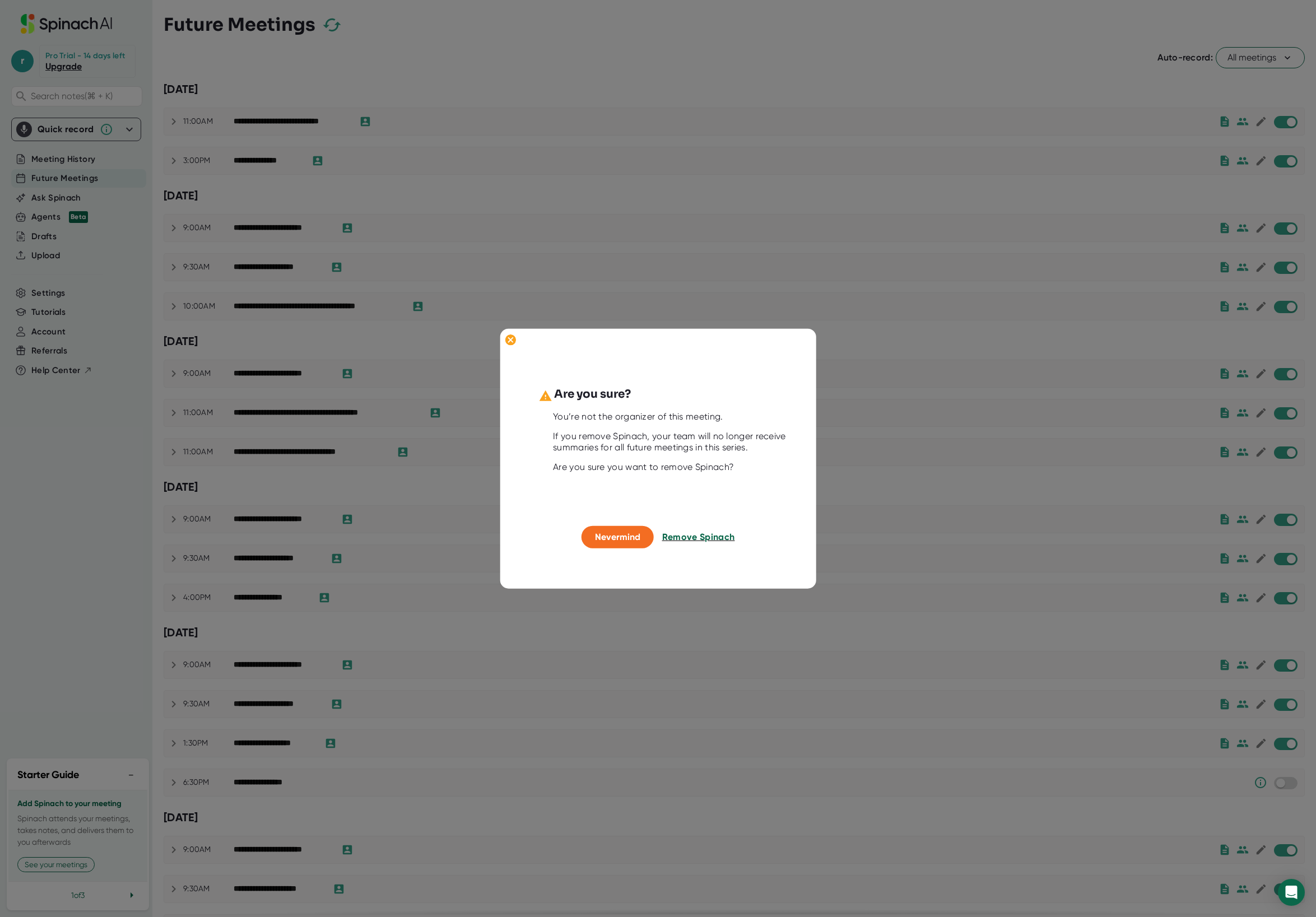
click at [613, 539] on span "Remove Spinach" at bounding box center [699, 537] width 73 height 11
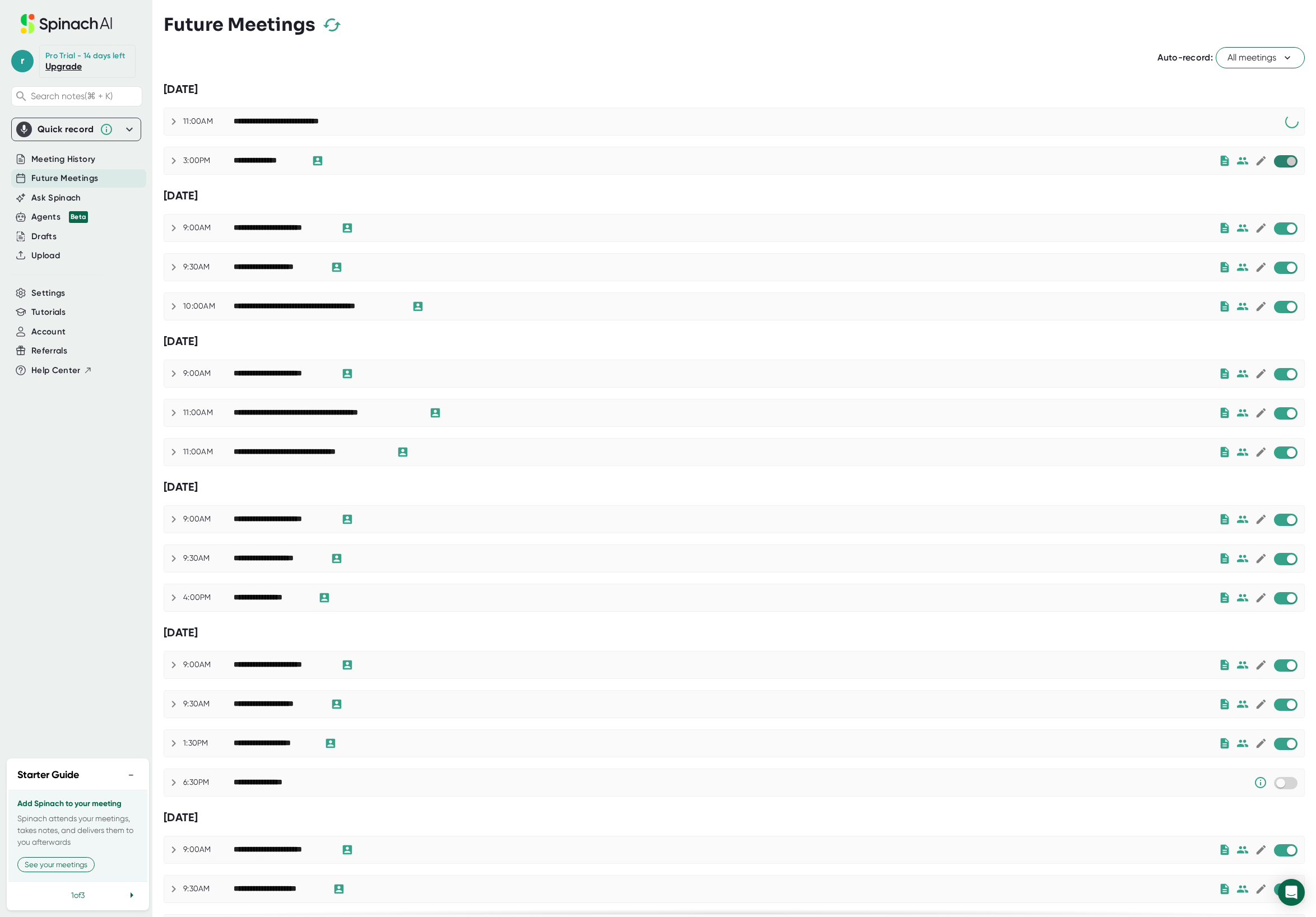
click at [613, 165] on input "checkbox" at bounding box center [1291, 161] width 32 height 10
click at [613, 415] on input "checkbox" at bounding box center [1291, 413] width 32 height 10
checkbox input "true"
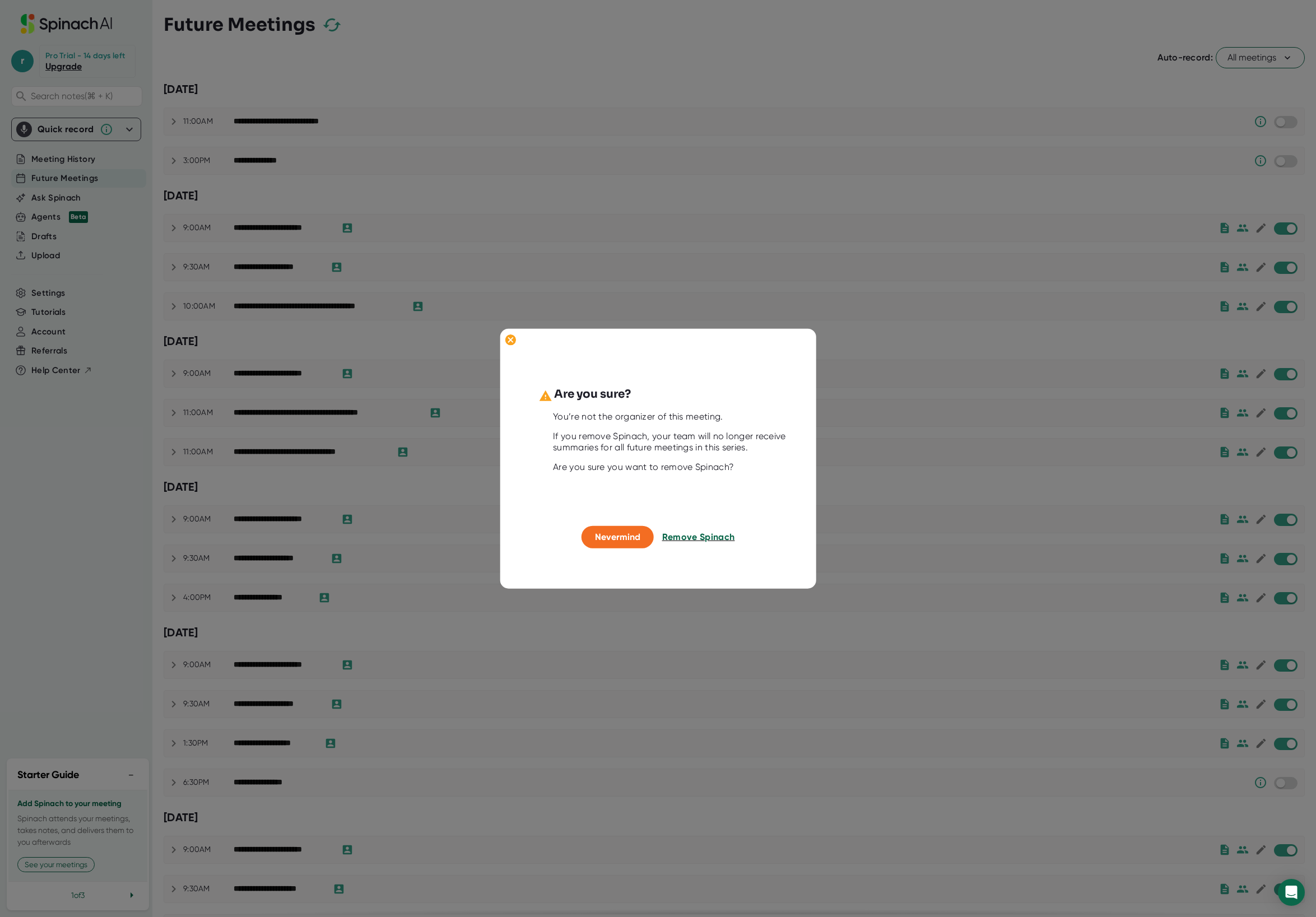
click at [613, 536] on span "Remove Spinach" at bounding box center [699, 537] width 73 height 11
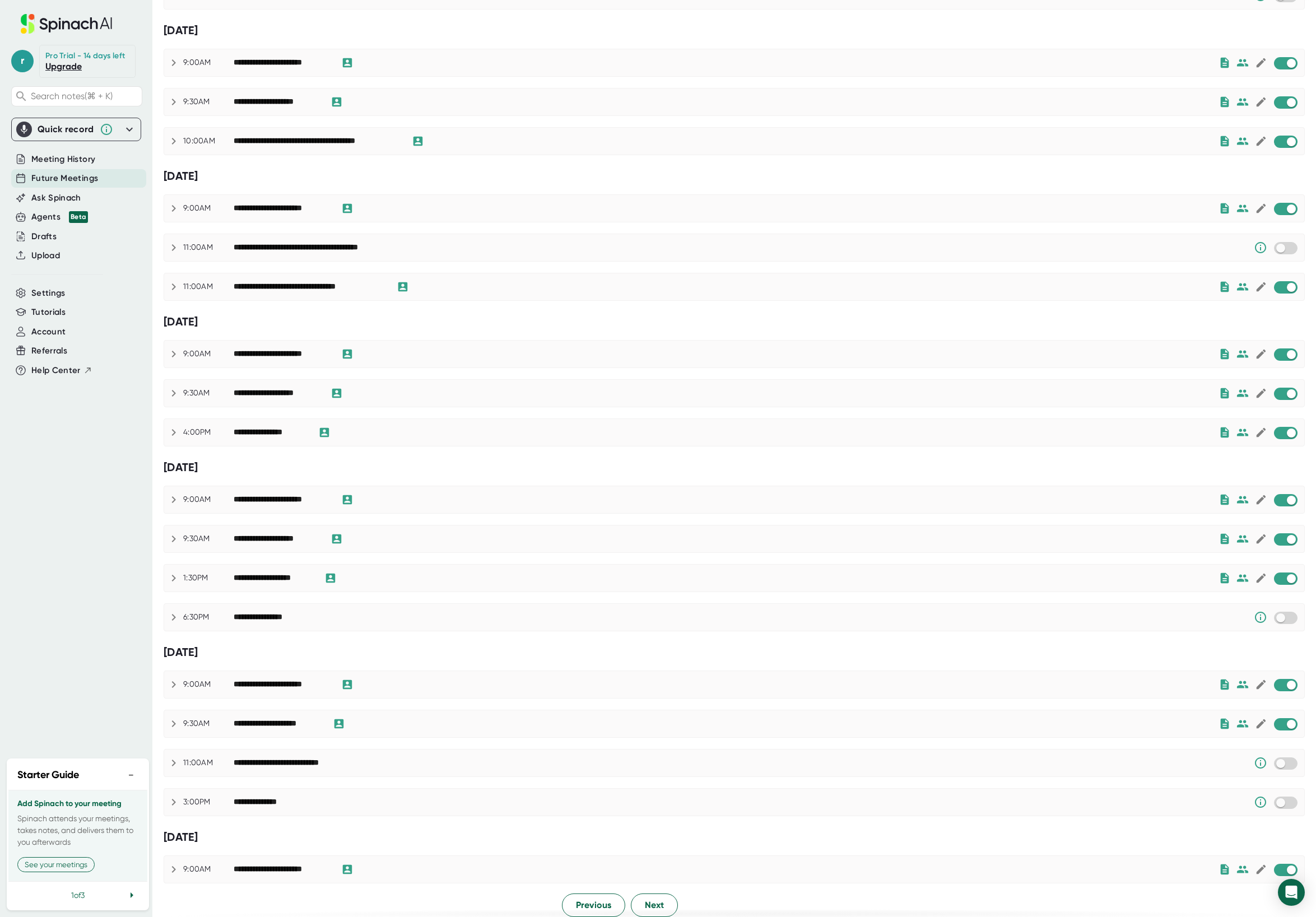
scroll to position [173, 0]
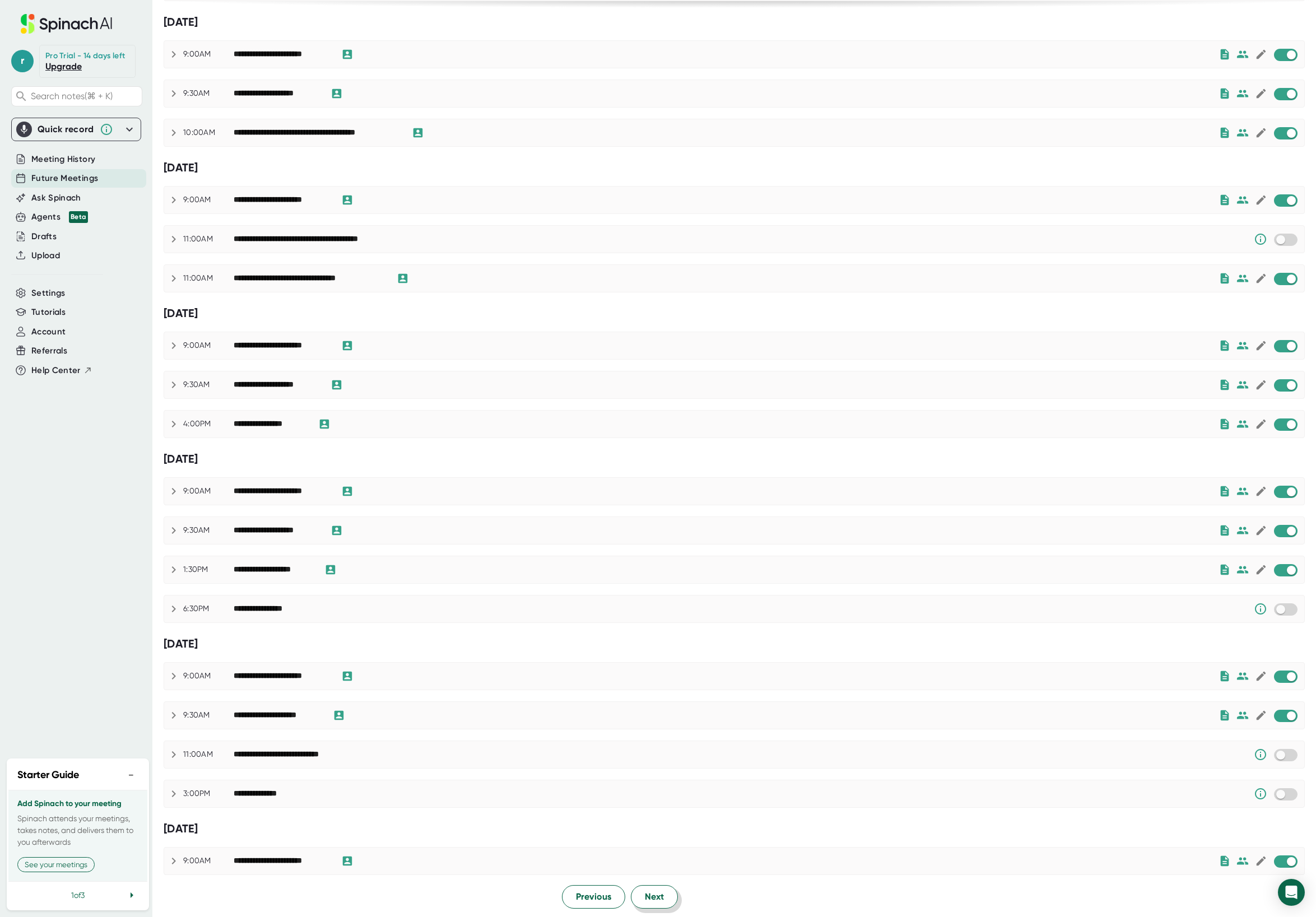
click at [613, 882] on span "Next" at bounding box center [654, 897] width 19 height 13
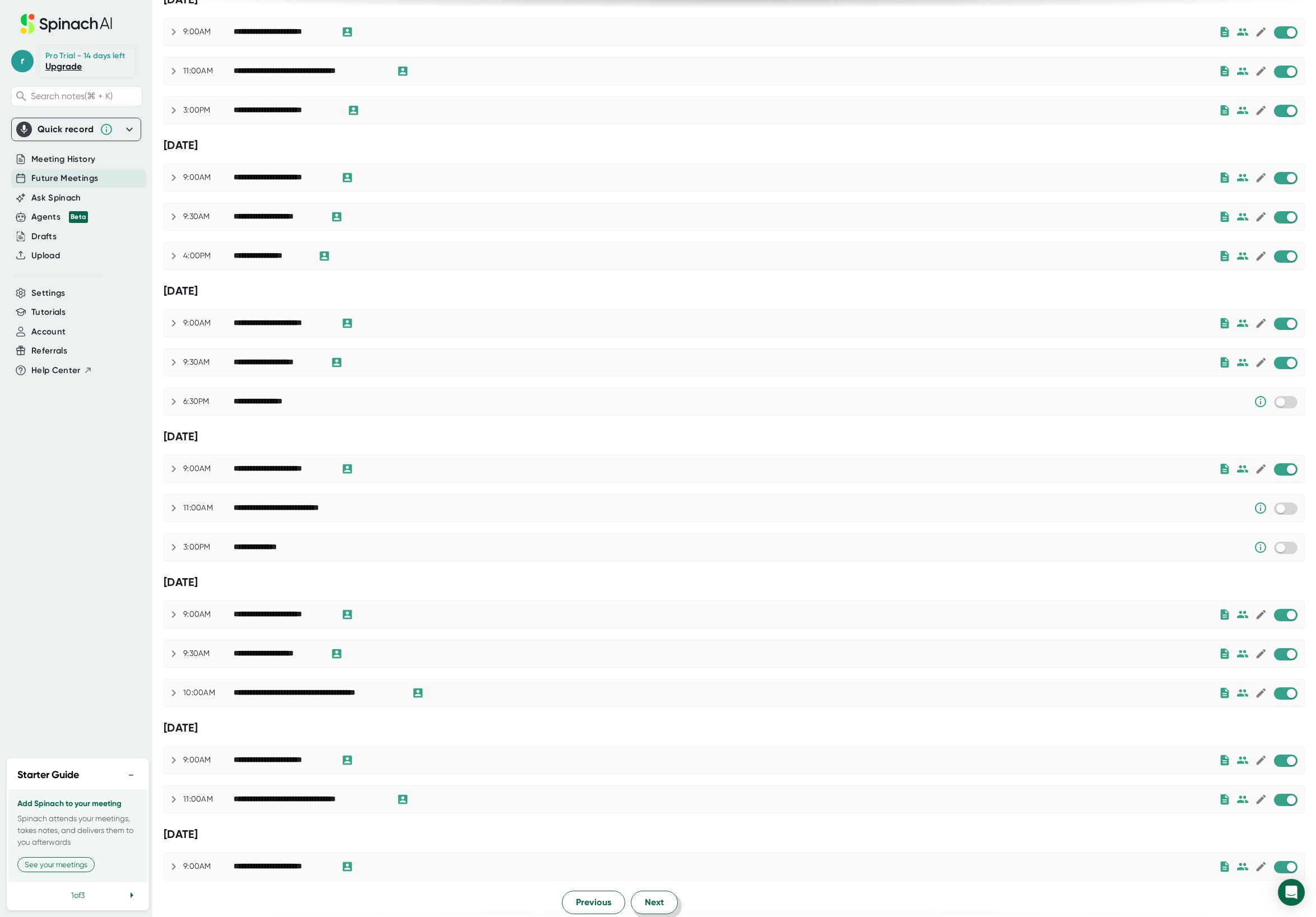
scroll to position [202, 0]
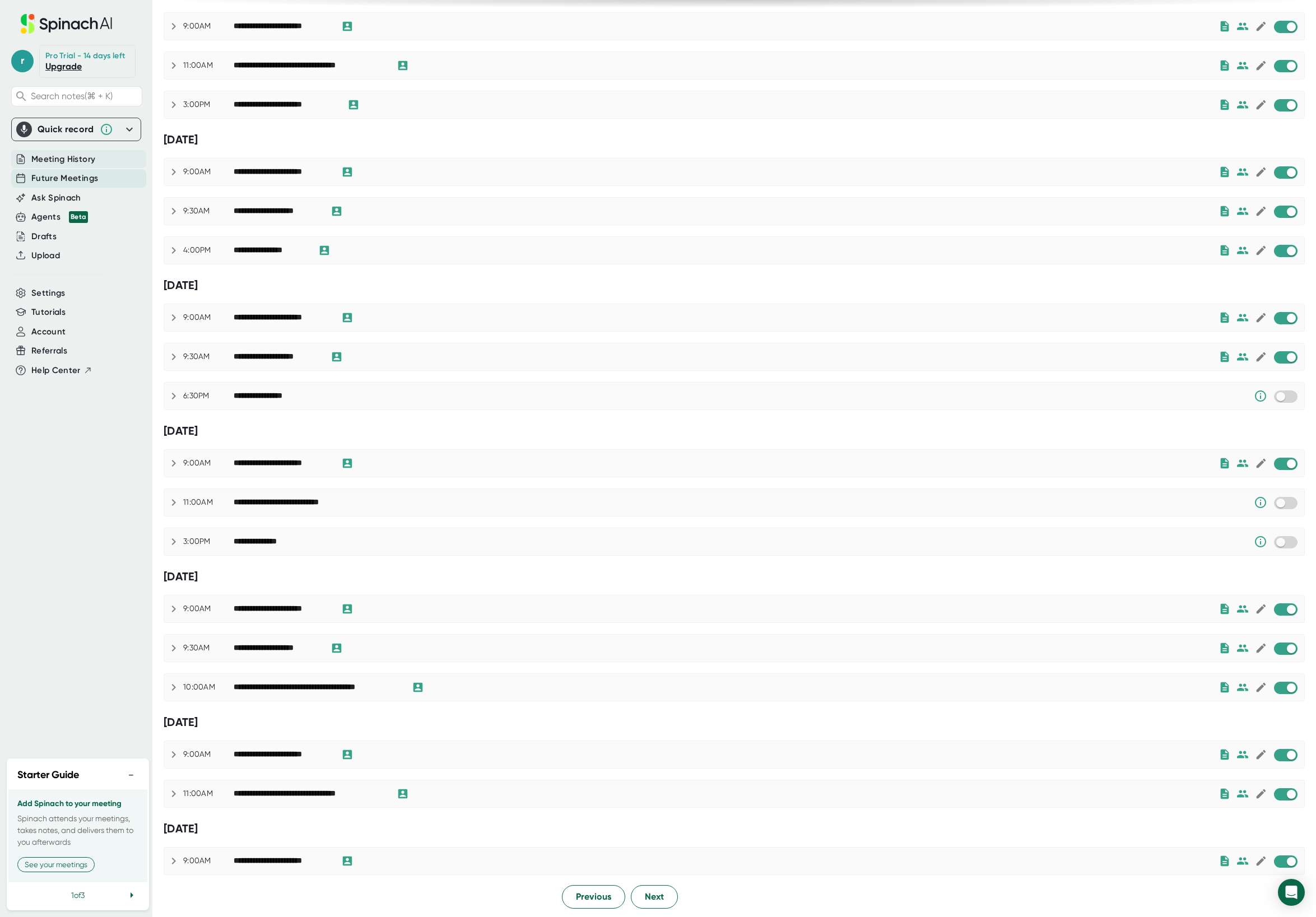
click at [37, 162] on span "Meeting History" at bounding box center [63, 159] width 64 height 13
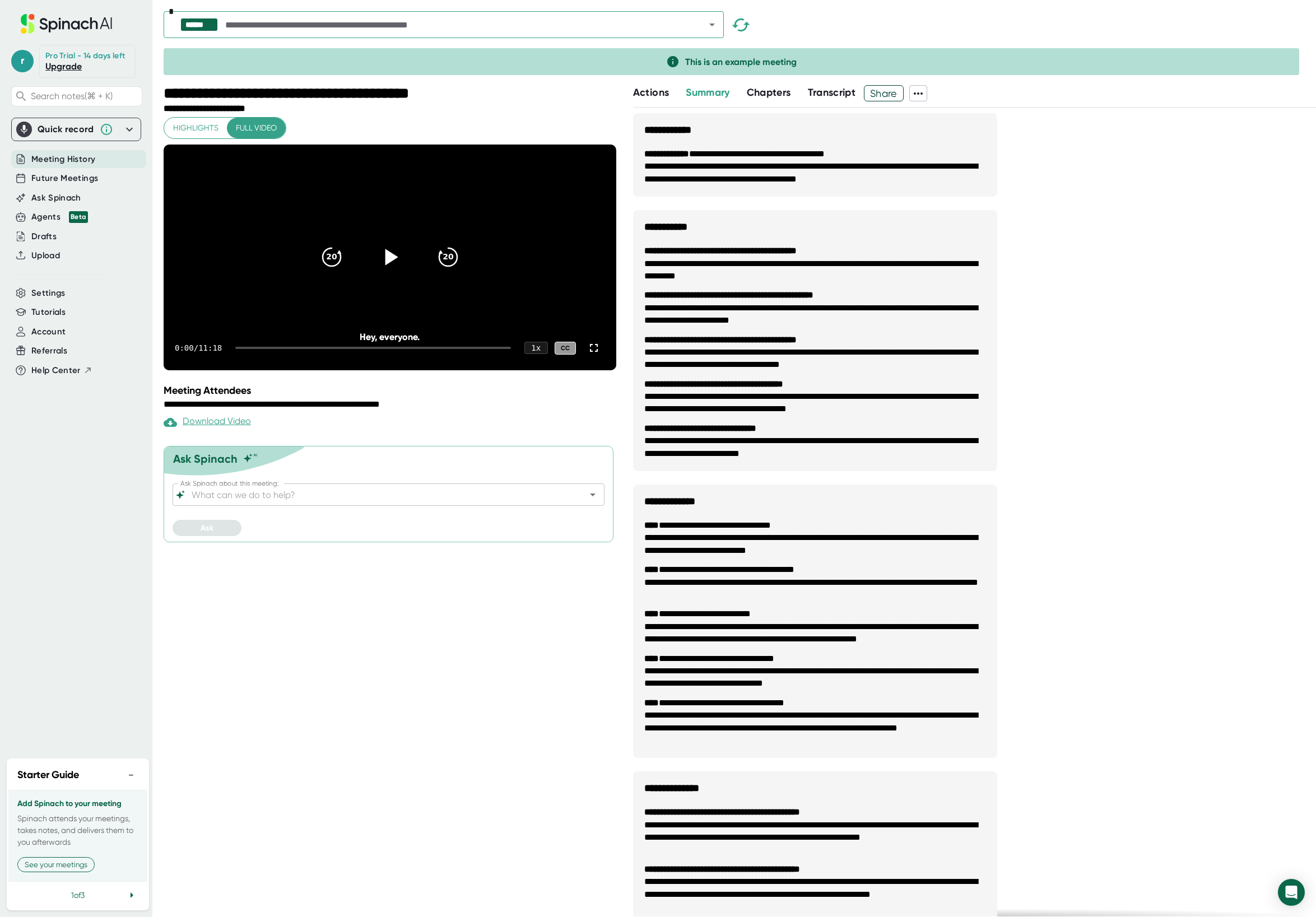
click at [387, 260] on icon at bounding box center [390, 257] width 28 height 28
click at [272, 370] on div "0:02 / 11:18 1 x CC" at bounding box center [389, 348] width 453 height 45
click at [267, 370] on div "0:02 / 11:18 1 x CC" at bounding box center [389, 348] width 453 height 45
click at [236, 370] on div "0:03 / 11:18 1 x CC" at bounding box center [389, 348] width 453 height 45
drag, startPoint x: 245, startPoint y: 376, endPoint x: 280, endPoint y: 376, distance: 35.0
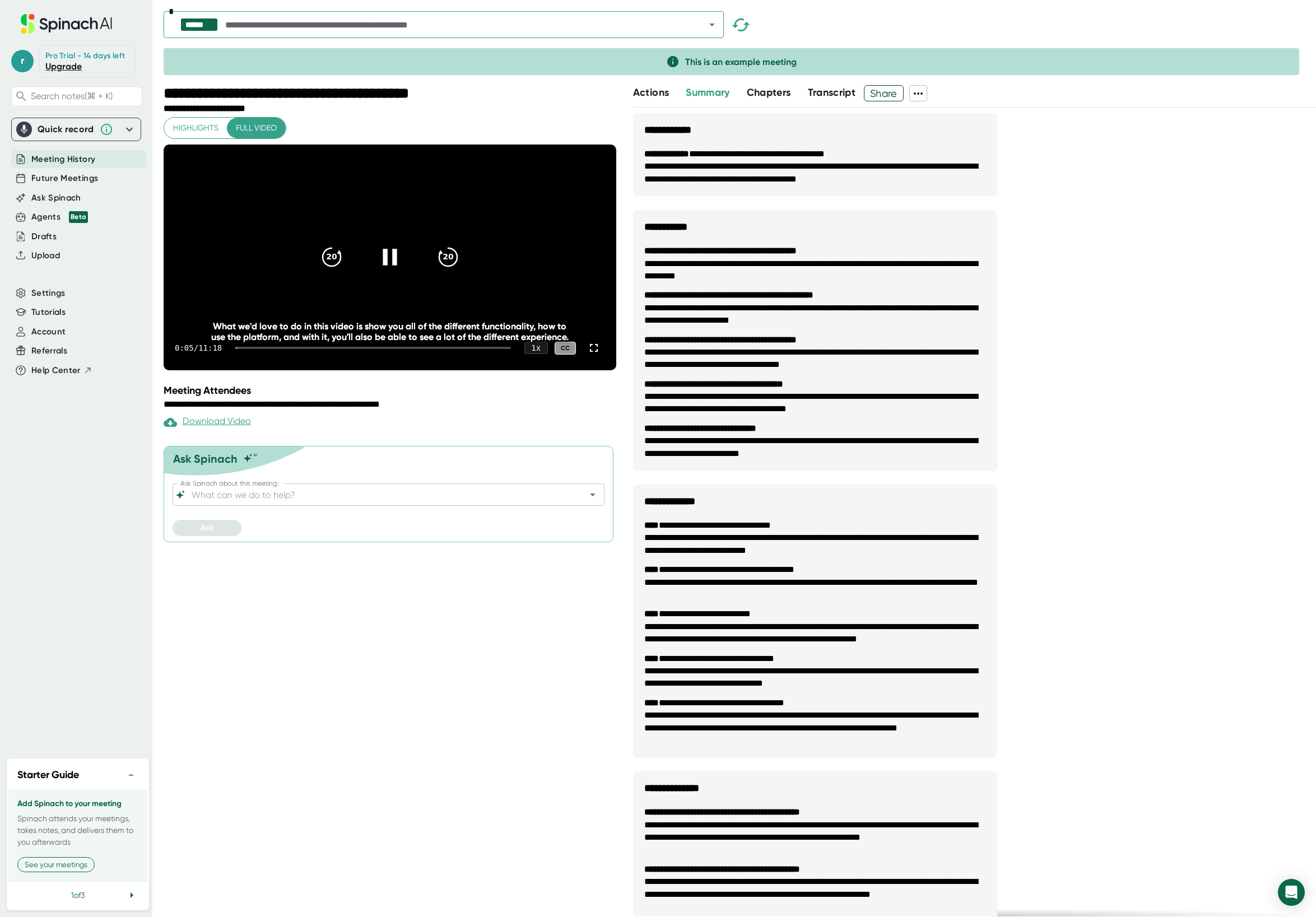
click at [280, 349] on div at bounding box center [373, 348] width 275 height 2
click at [592, 355] on icon at bounding box center [594, 348] width 13 height 13
click at [80, 181] on span "Future Meetings" at bounding box center [64, 178] width 66 height 13
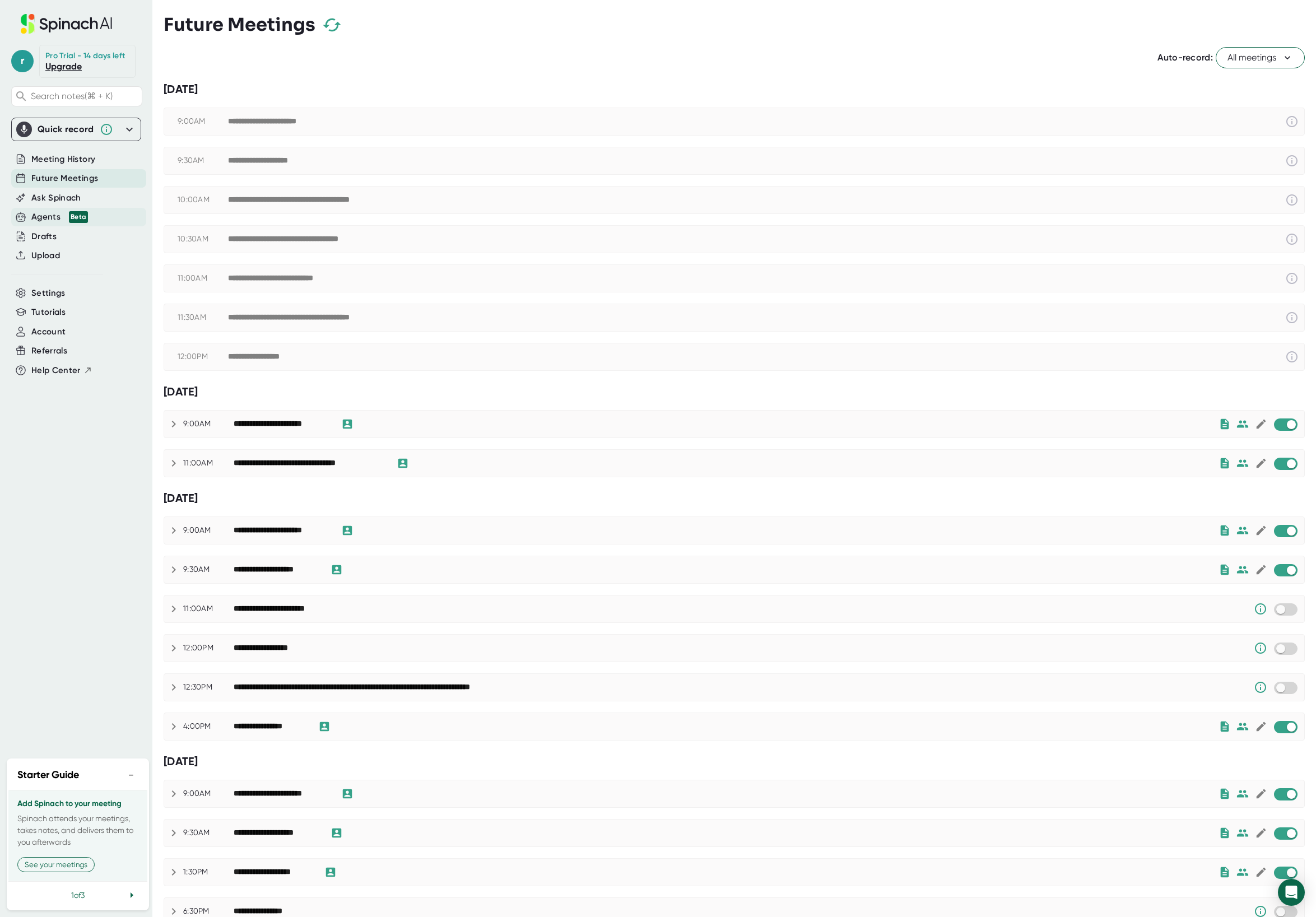
click at [44, 220] on div "Agents Beta" at bounding box center [59, 217] width 56 height 13
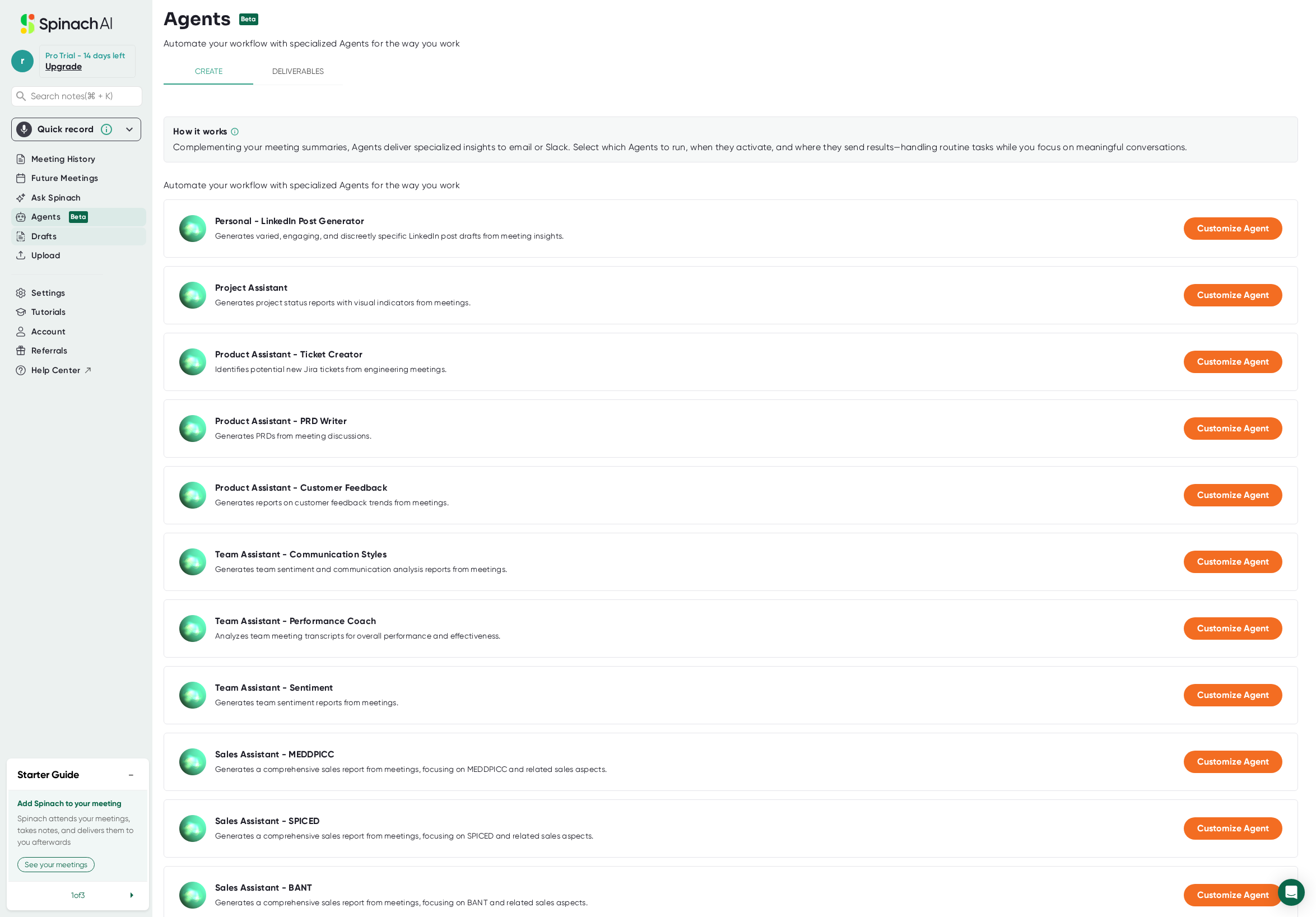
click at [49, 241] on div "Drafts" at bounding box center [44, 236] width 25 height 13
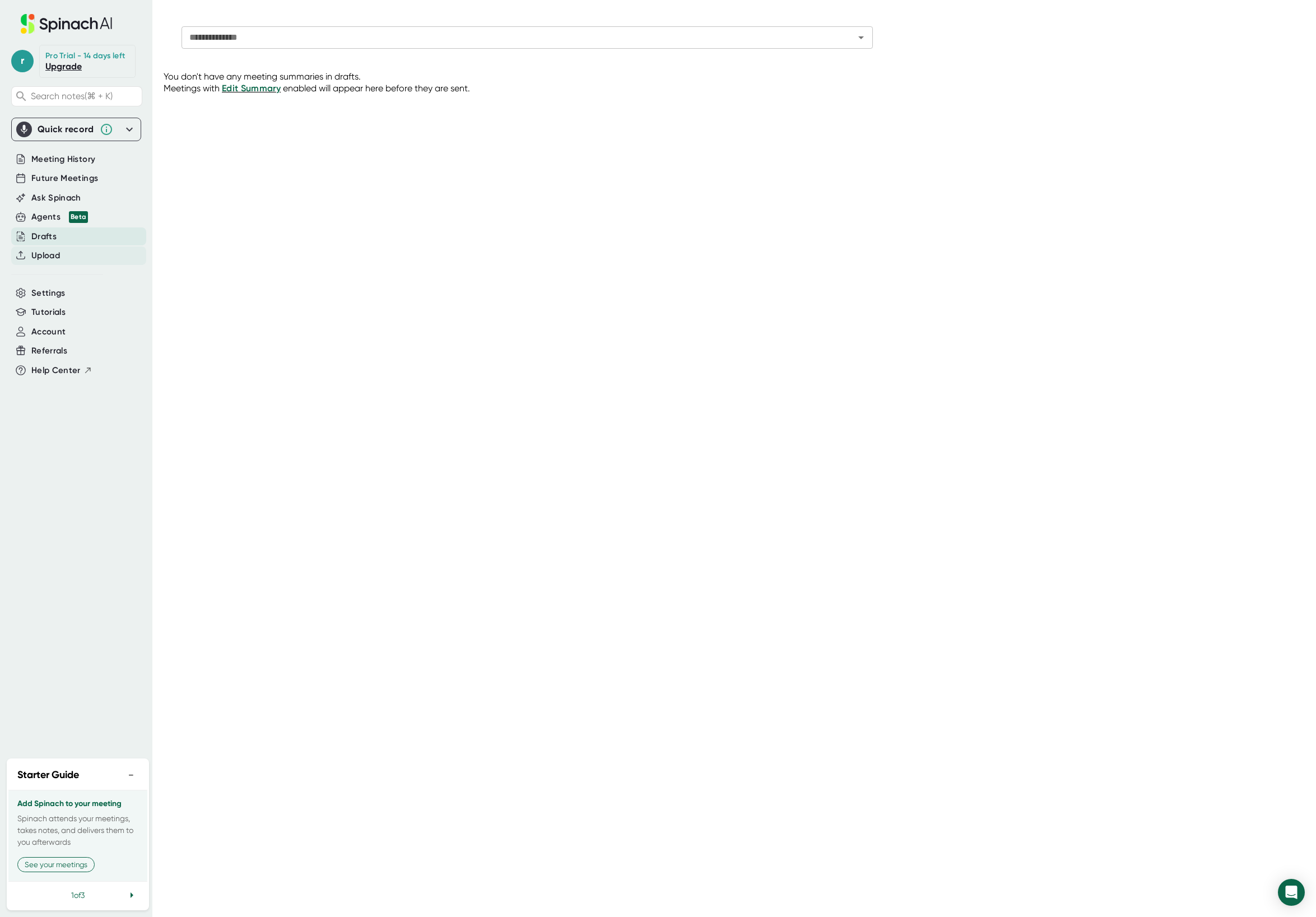
click at [48, 255] on span "Upload" at bounding box center [45, 255] width 29 height 13
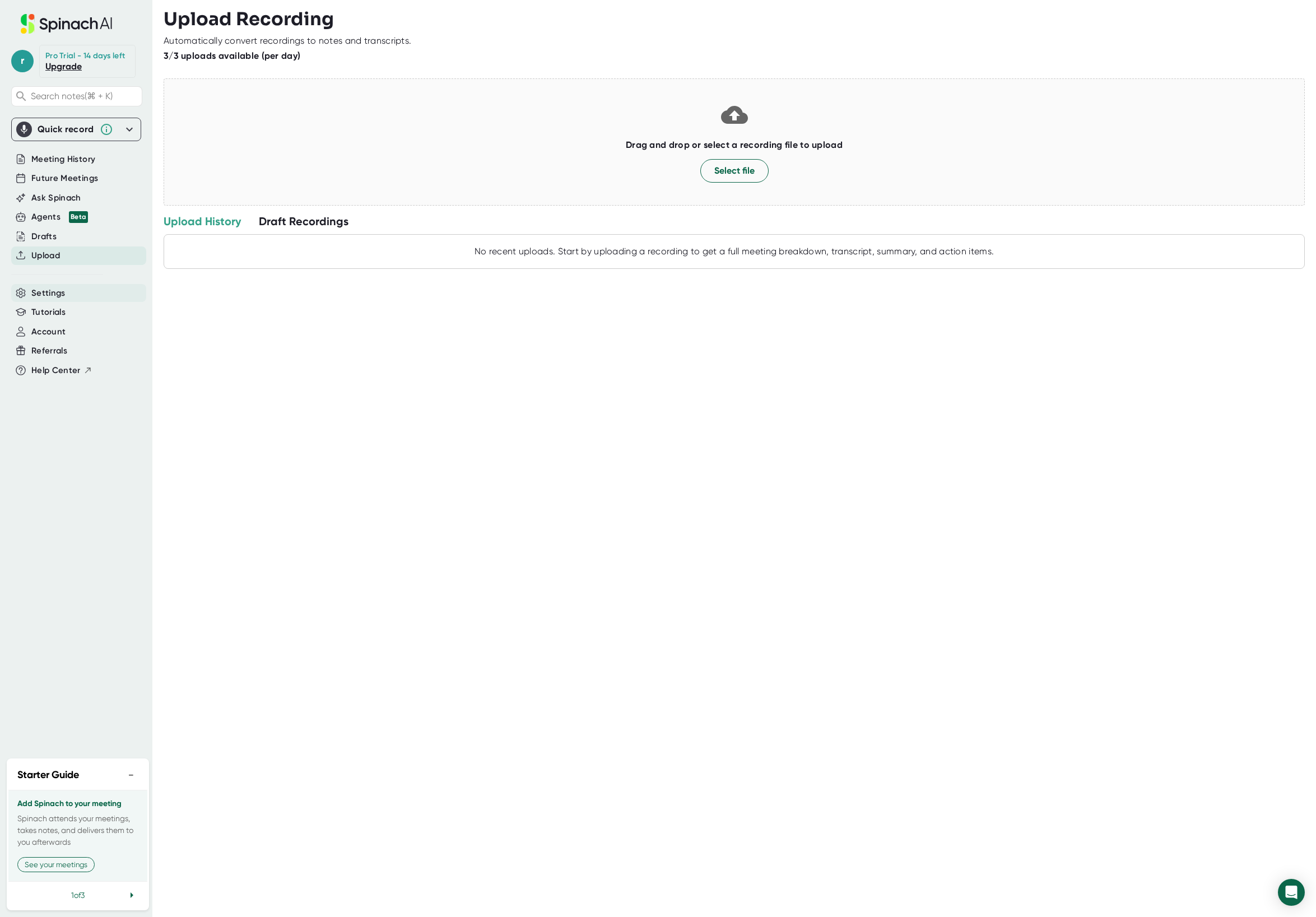
click at [54, 298] on span "Settings" at bounding box center [48, 293] width 34 height 13
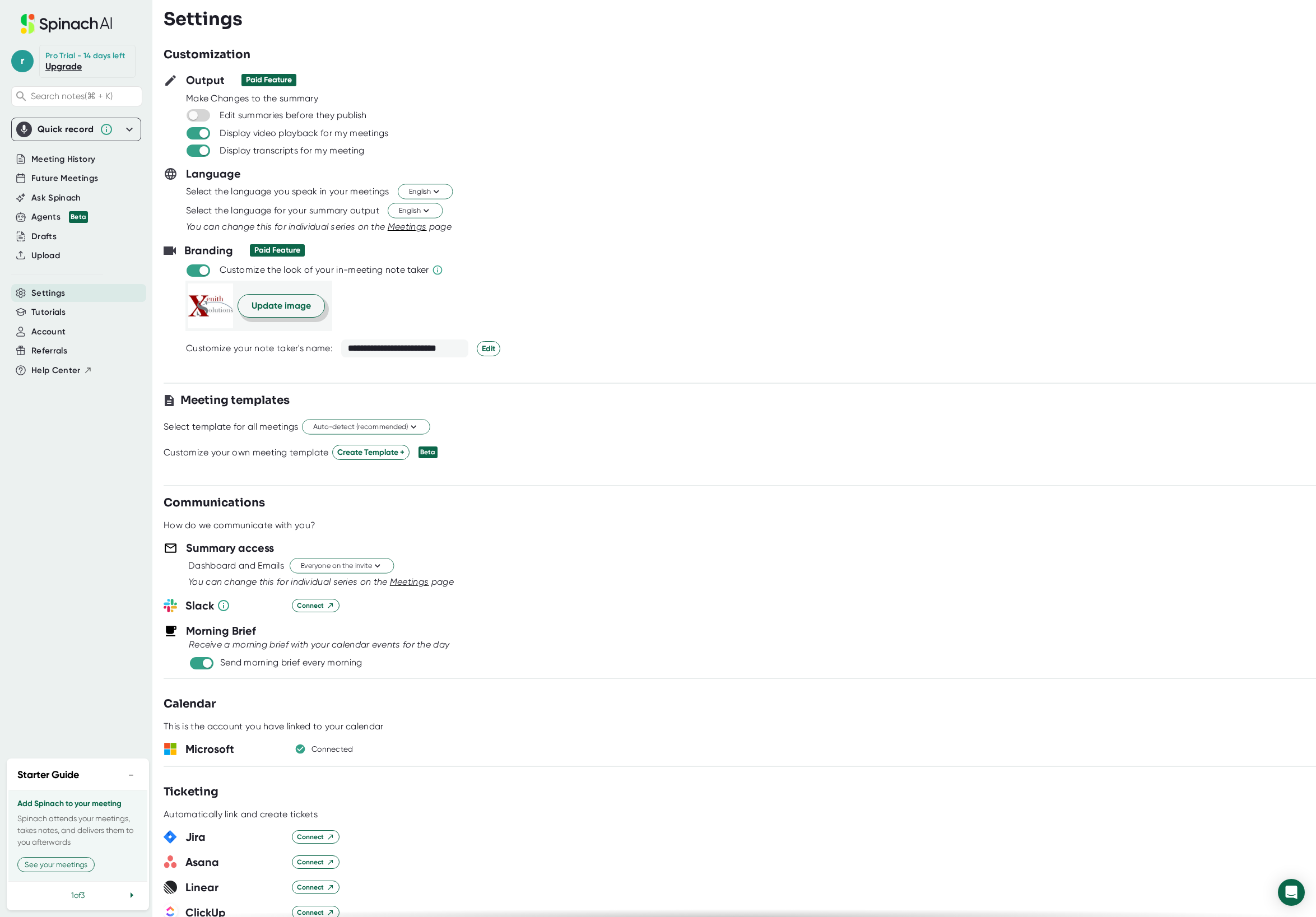
click at [273, 304] on span "Update image" at bounding box center [281, 306] width 59 height 13
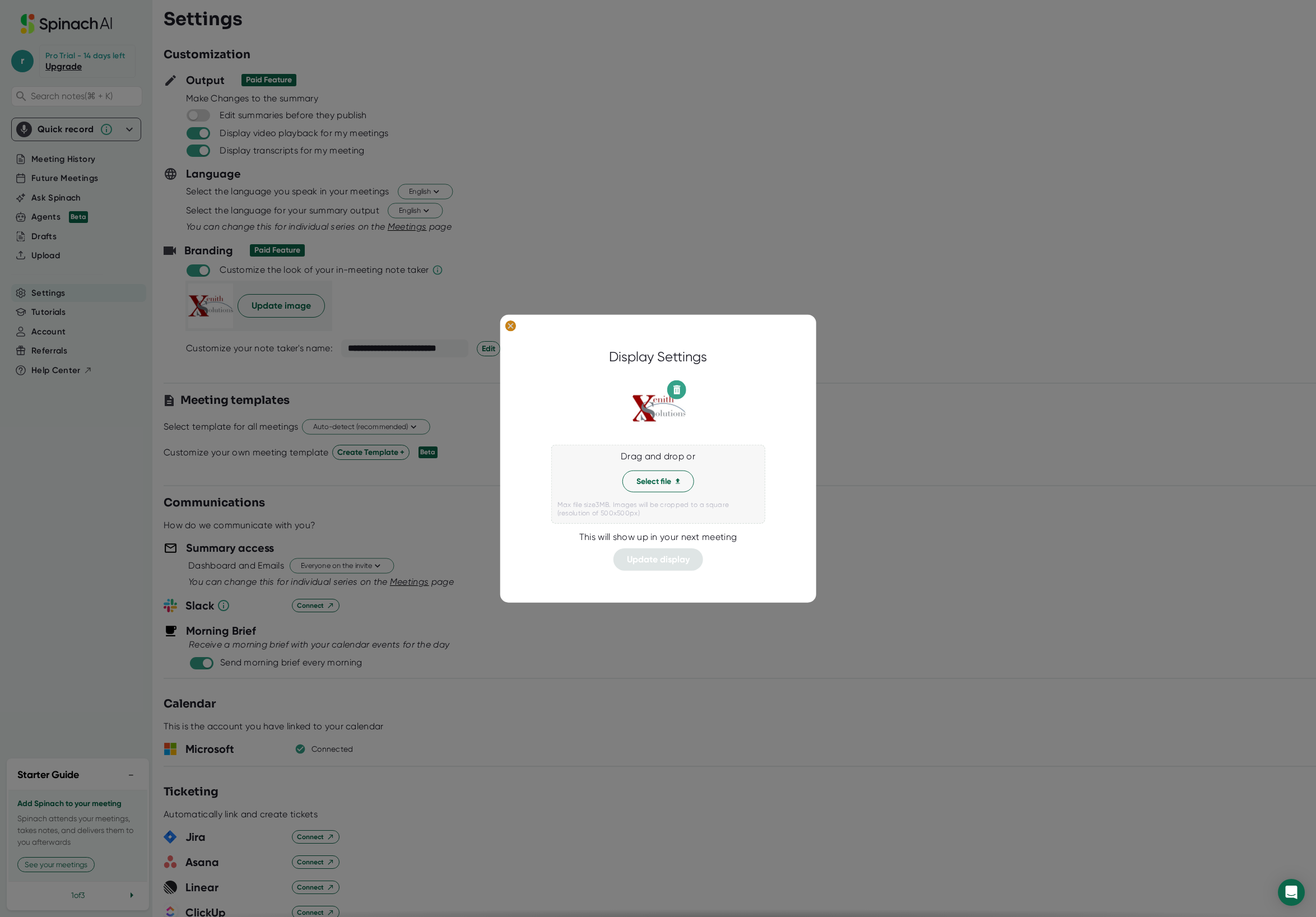
click at [513, 329] on ellipse at bounding box center [510, 325] width 11 height 11
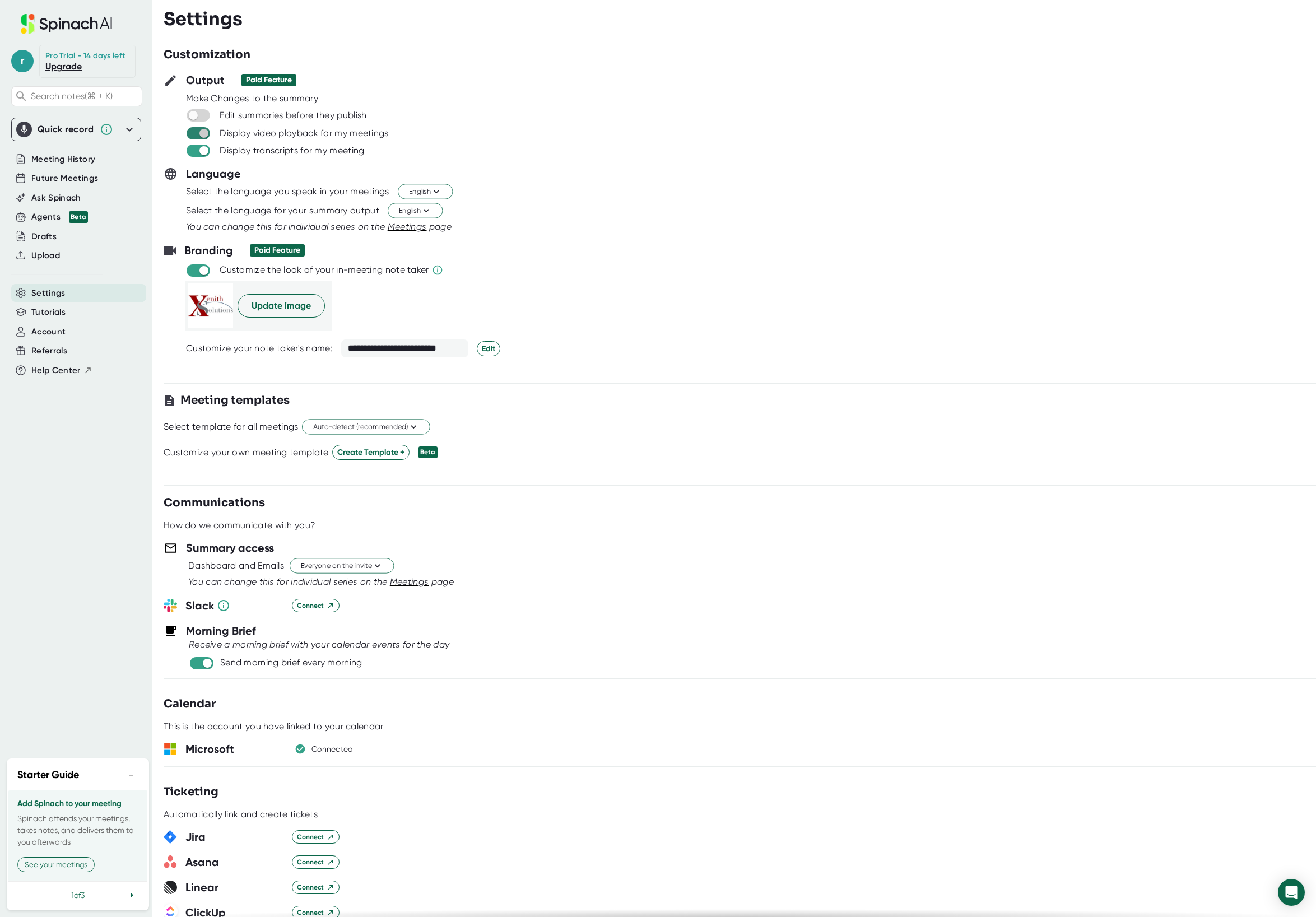
click at [196, 136] on input "checkbox" at bounding box center [203, 133] width 32 height 10
checkbox input "false"
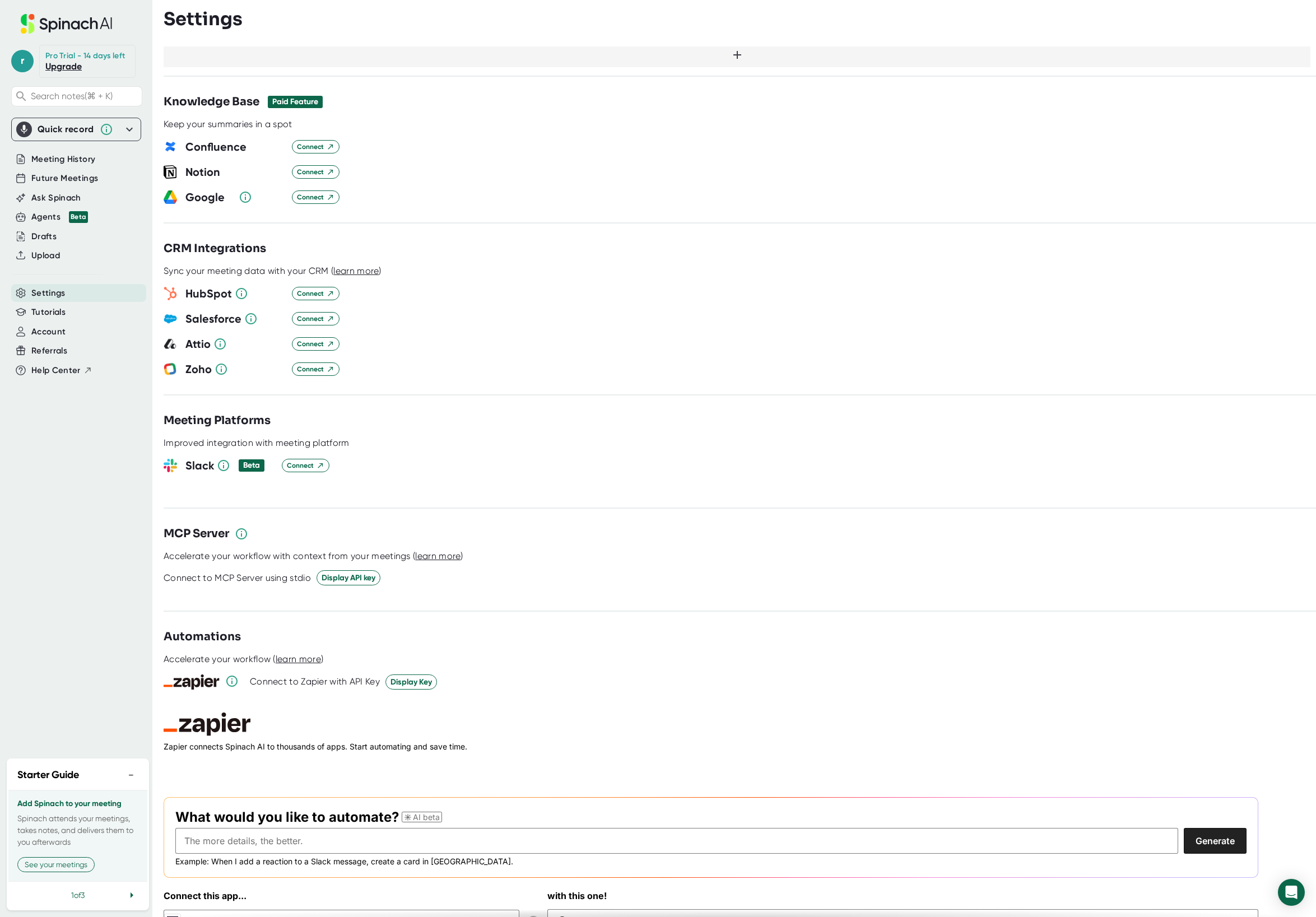
scroll to position [1061, 0]
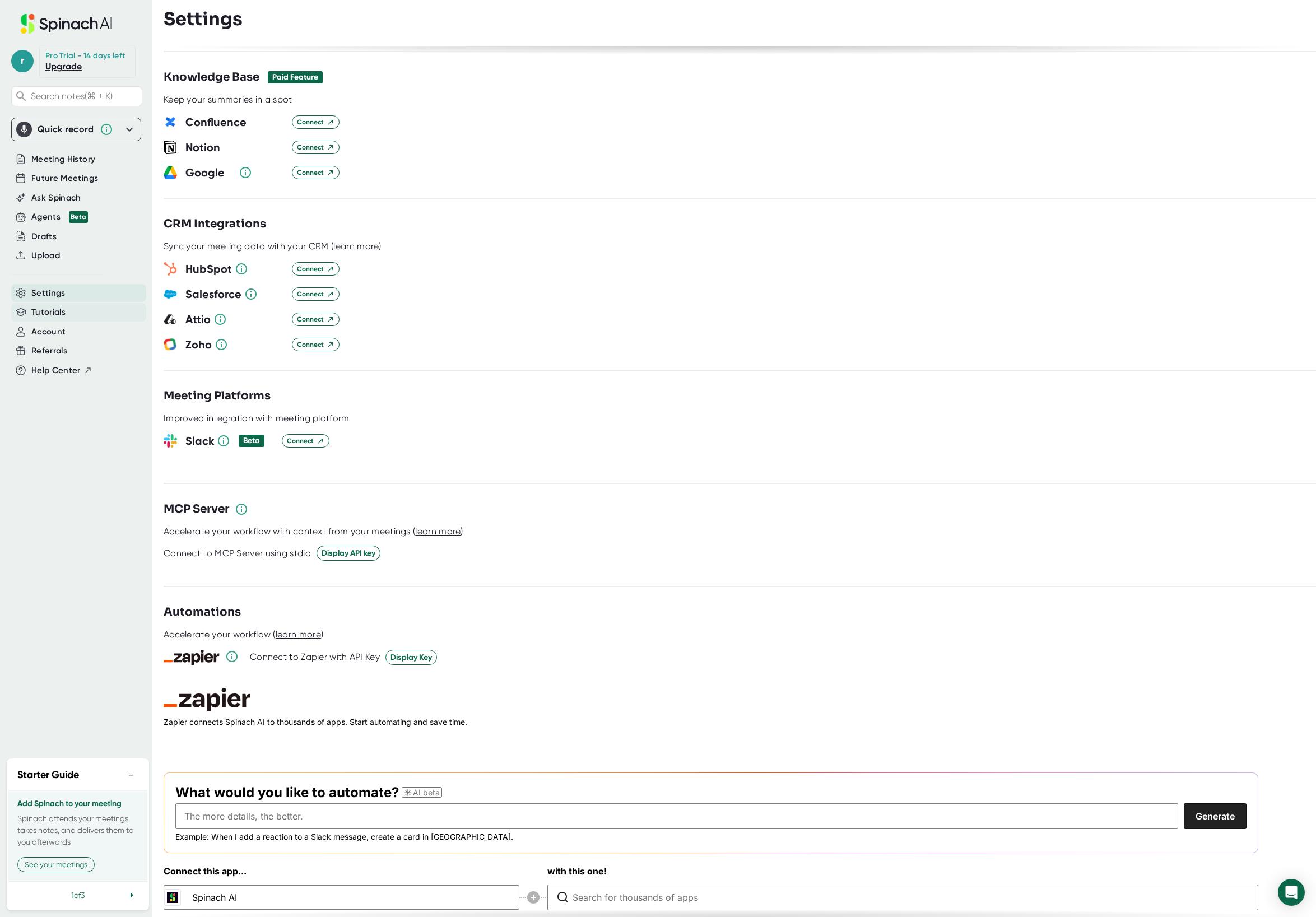
click at [55, 316] on span "Tutorials" at bounding box center [48, 312] width 34 height 13
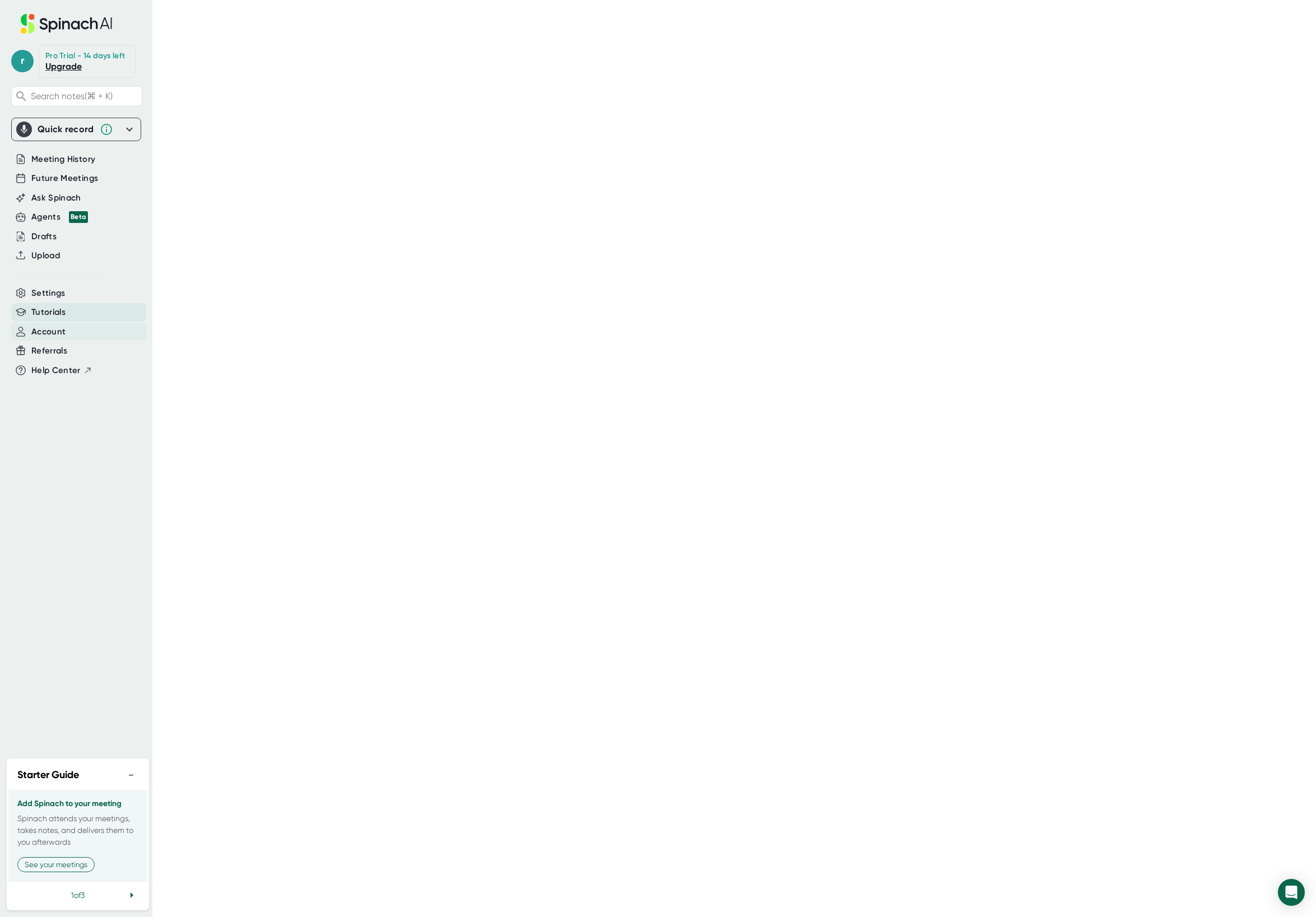
click at [53, 334] on span "Account" at bounding box center [48, 332] width 34 height 13
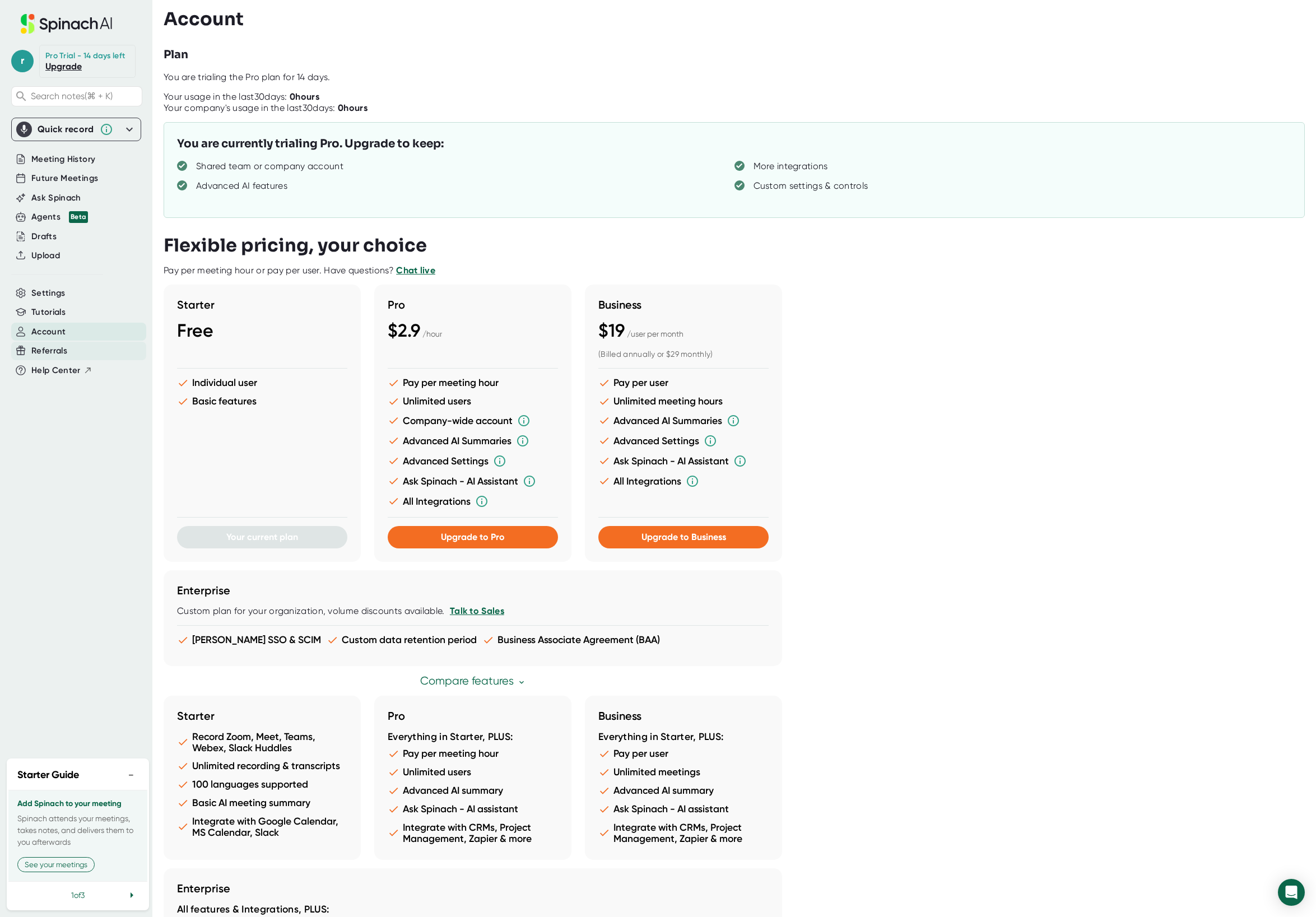
click at [51, 354] on span "Referrals" at bounding box center [49, 350] width 36 height 13
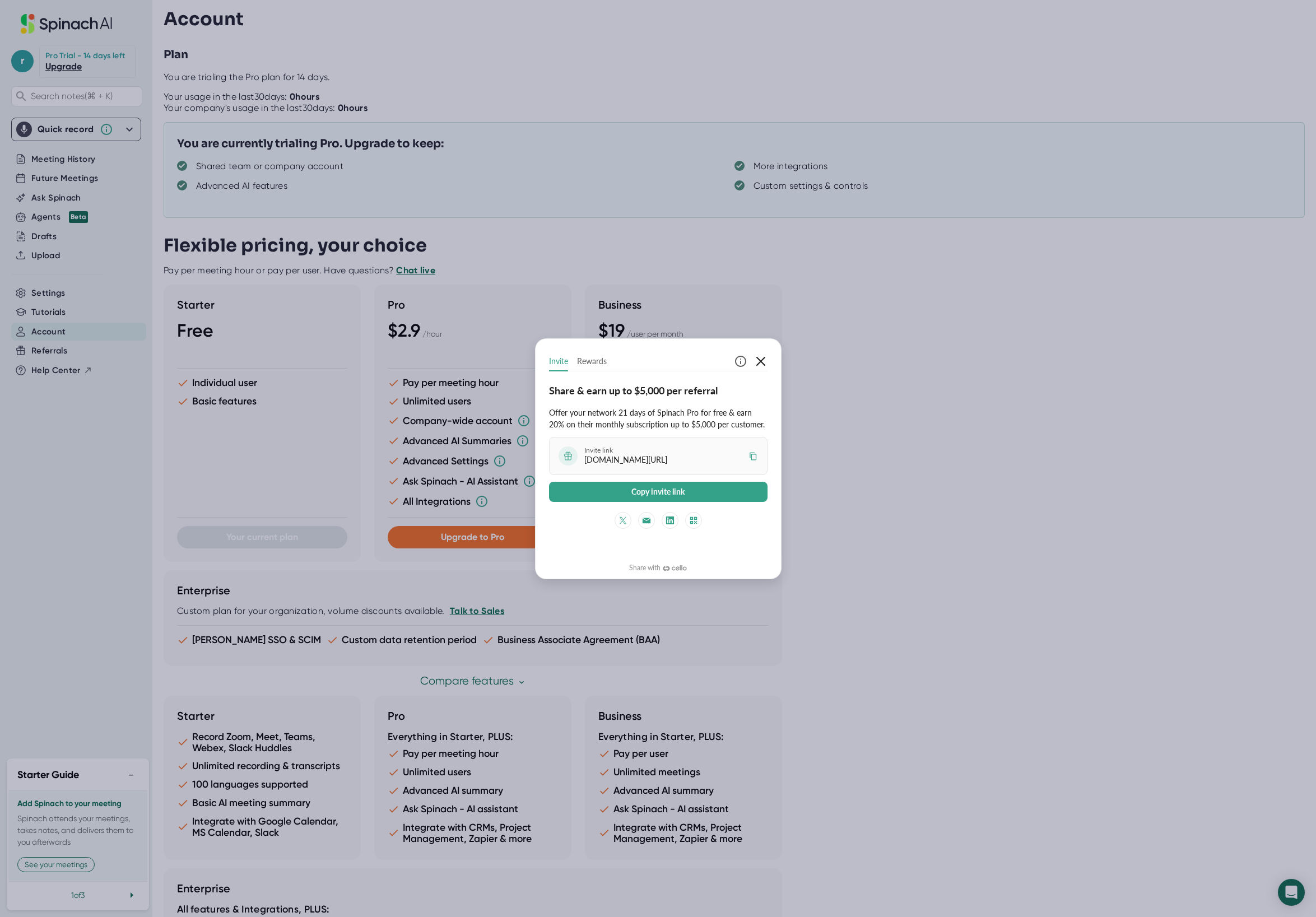
click at [613, 363] on icon "button" at bounding box center [761, 361] width 13 height 13
